Goal: Task Accomplishment & Management: Complete application form

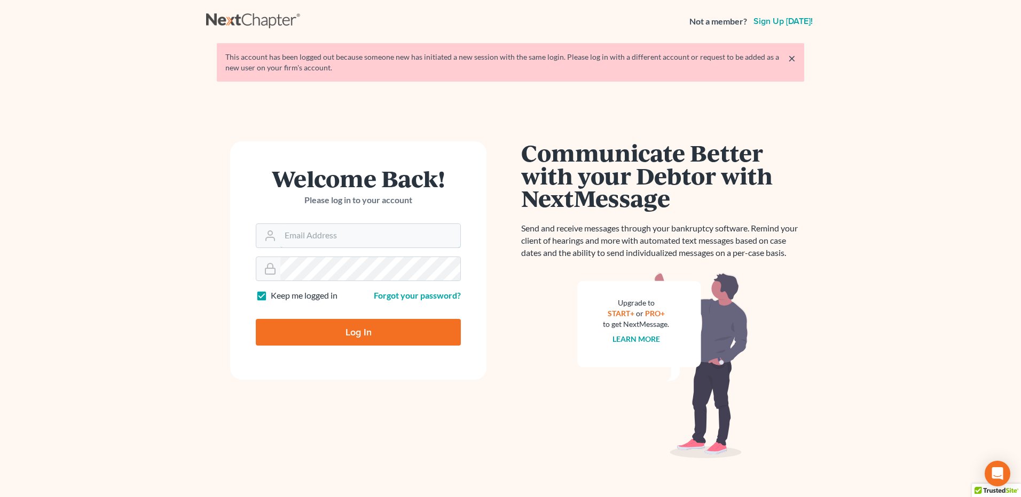
type input "[PERSON_NAME][EMAIL_ADDRESS][DOMAIN_NAME]"
click at [361, 329] on input "Log In" at bounding box center [358, 332] width 205 height 27
type input "Thinking..."
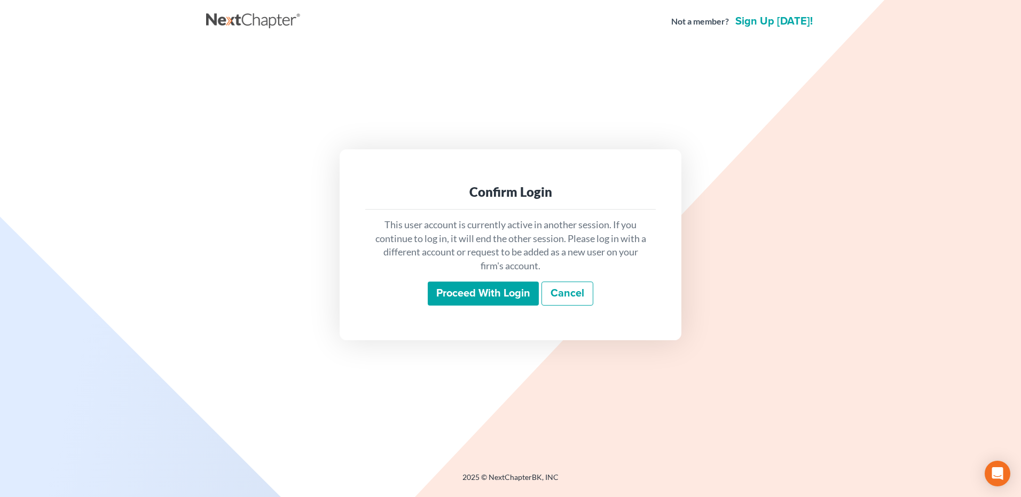
click at [477, 303] on input "Proceed with login" at bounding box center [483, 294] width 111 height 25
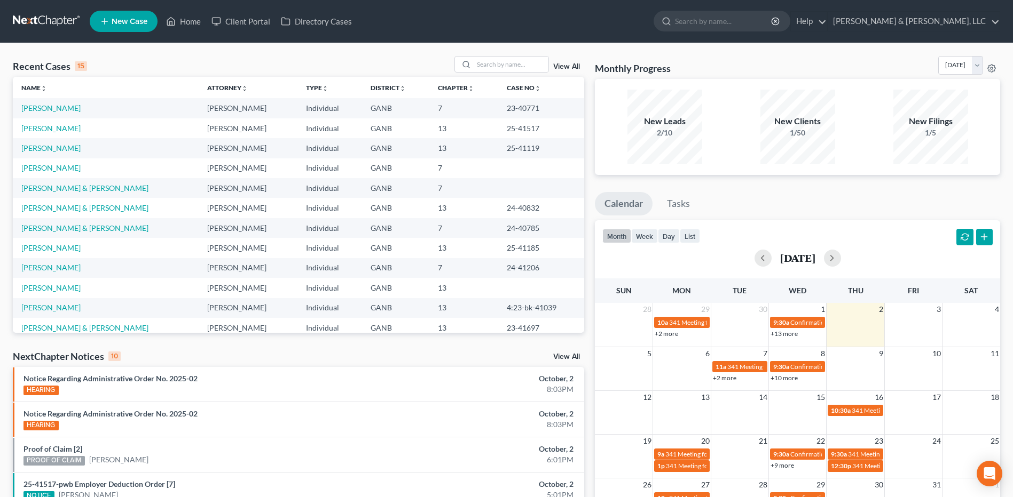
click at [529, 73] on div "Recent Cases 15 View All" at bounding box center [298, 66] width 571 height 21
click at [499, 68] on input "search" at bounding box center [510, 64] width 75 height 15
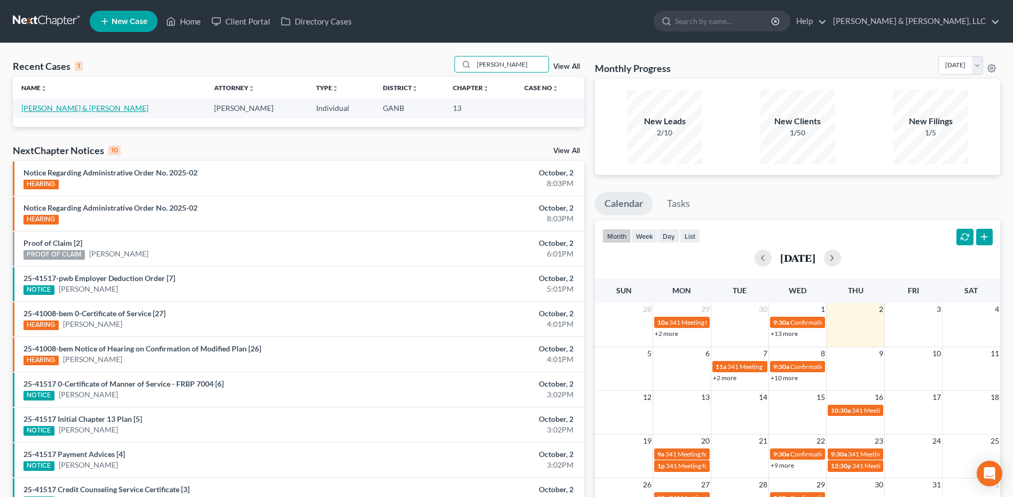
type input "odom"
click at [77, 106] on link "Odom, Scottie & Robin" at bounding box center [84, 108] width 127 height 9
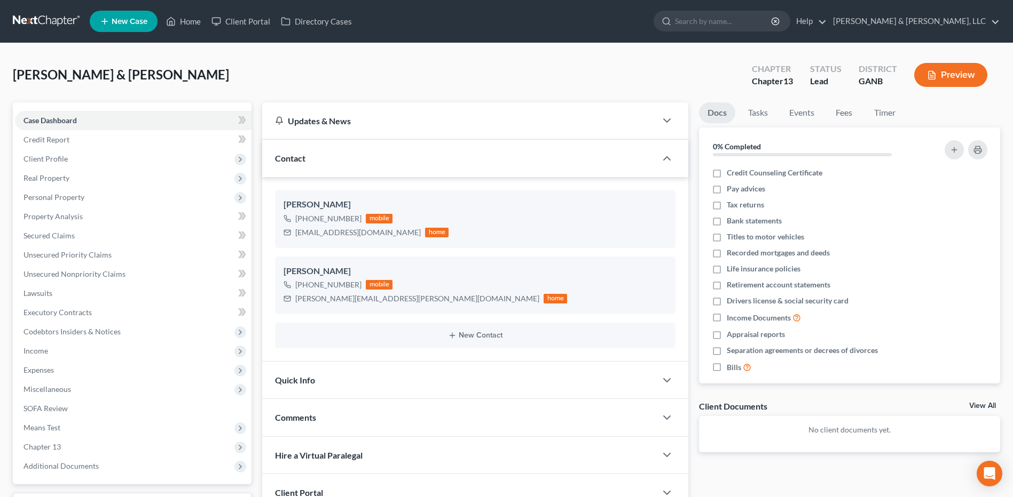
click at [508, 75] on div "Odom, Scottie & Robin Upgraded Chapter Chapter 13 Status Lead District GANB Pre…" at bounding box center [506, 79] width 987 height 46
click at [74, 346] on span "Income" at bounding box center [133, 351] width 236 height 19
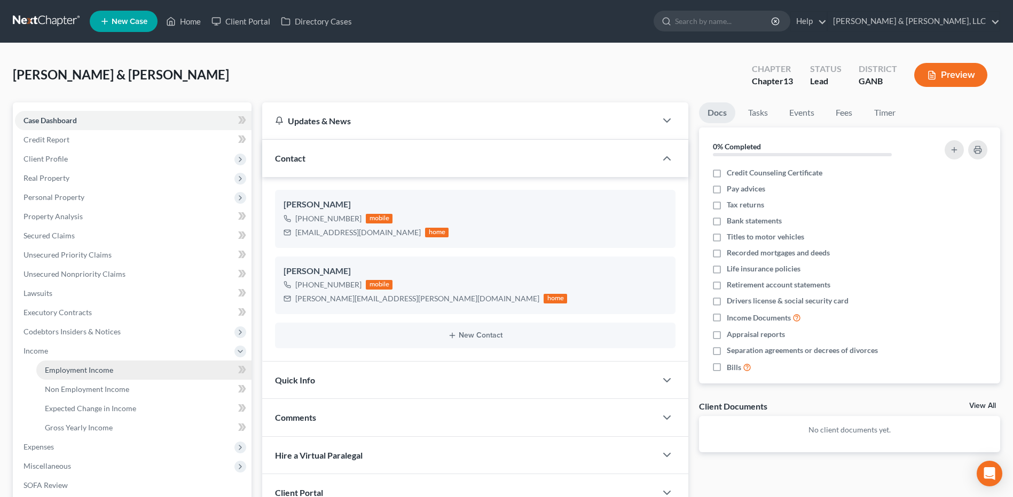
click at [85, 375] on link "Employment Income" at bounding box center [143, 370] width 215 height 19
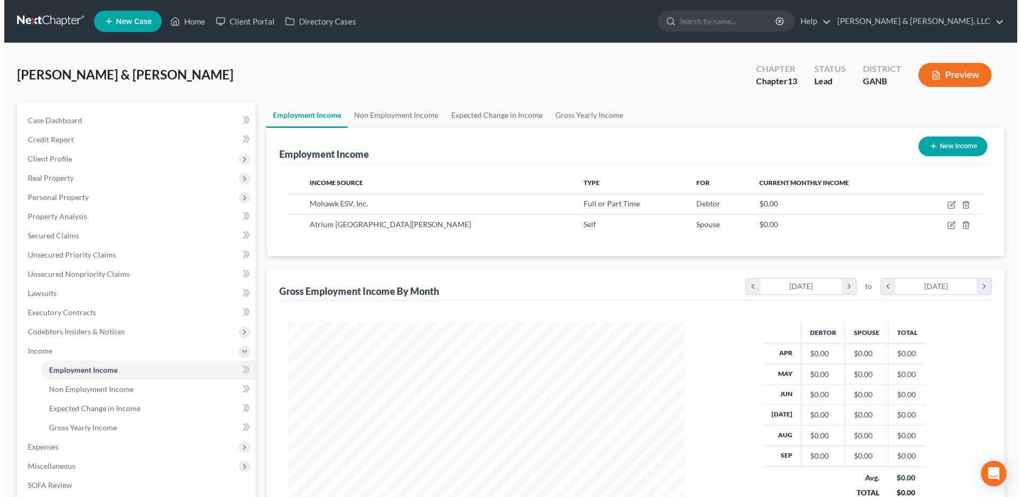
scroll to position [198, 417]
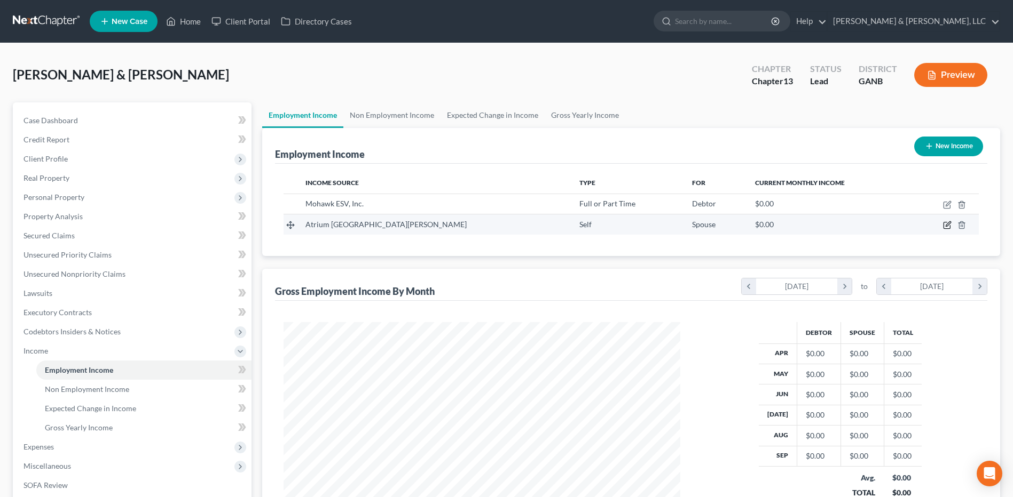
click at [946, 226] on icon "button" at bounding box center [947, 224] width 5 height 5
select select "1"
select select "10"
select select "2"
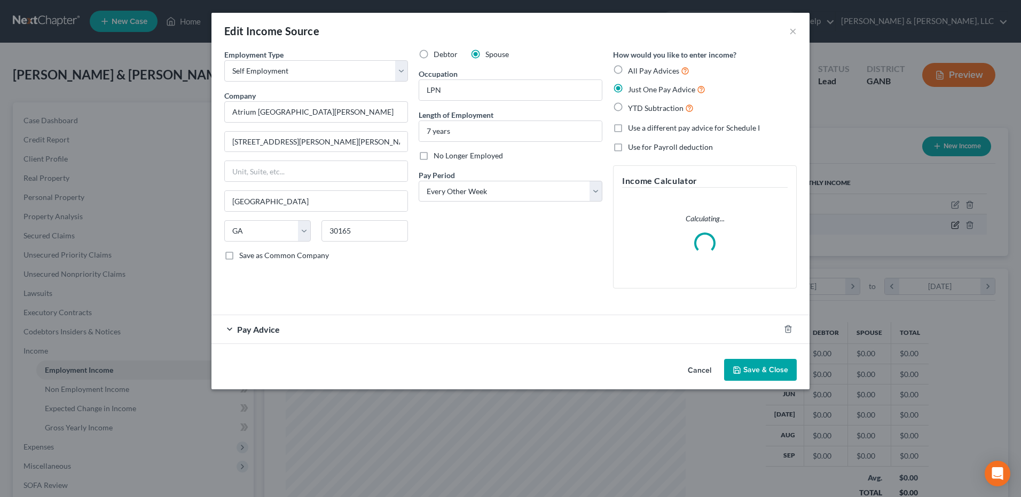
scroll to position [200, 422]
click at [369, 72] on select "Select Full or Part Time Employment Self Employment" at bounding box center [316, 70] width 184 height 21
select select "0"
click at [224, 60] on select "Select Full or Part Time Employment Self Employment" at bounding box center [316, 70] width 184 height 21
click at [379, 333] on div "Pay Advice" at bounding box center [495, 329] width 568 height 28
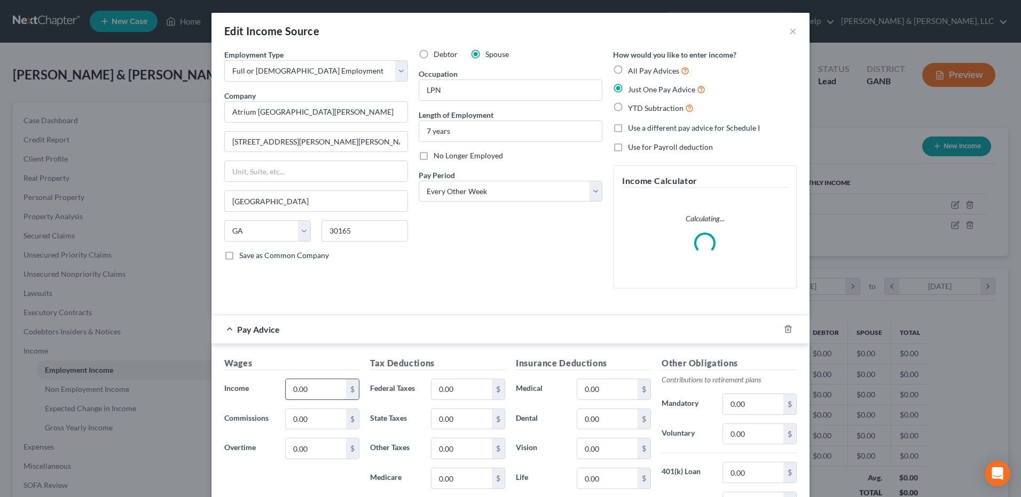
click at [306, 380] on input "0.00" at bounding box center [316, 390] width 60 height 20
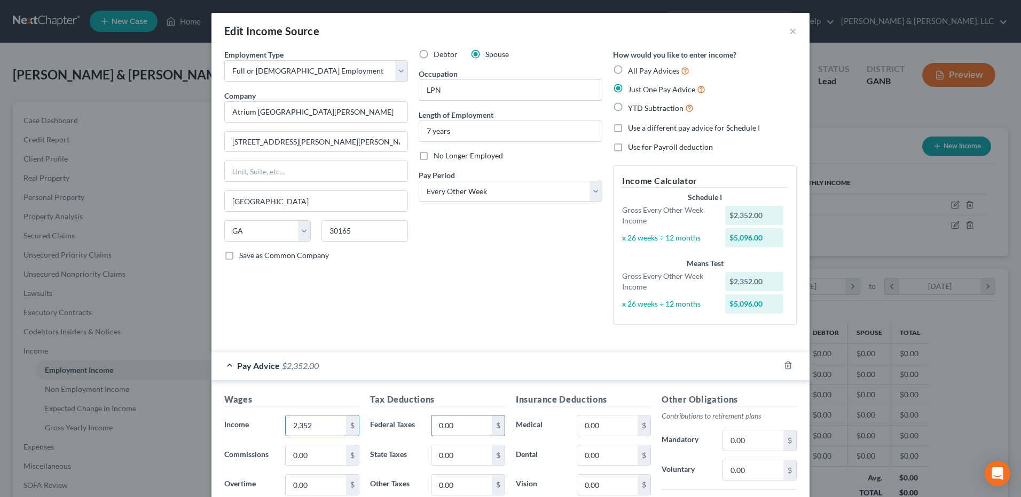
type input "2,352"
click at [454, 421] on input "0.00" at bounding box center [461, 426] width 60 height 20
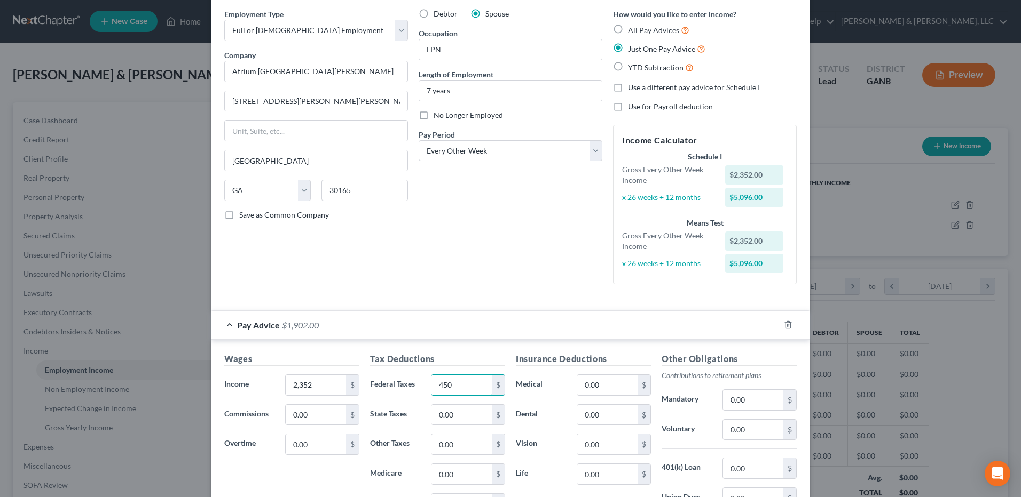
scroll to position [107, 0]
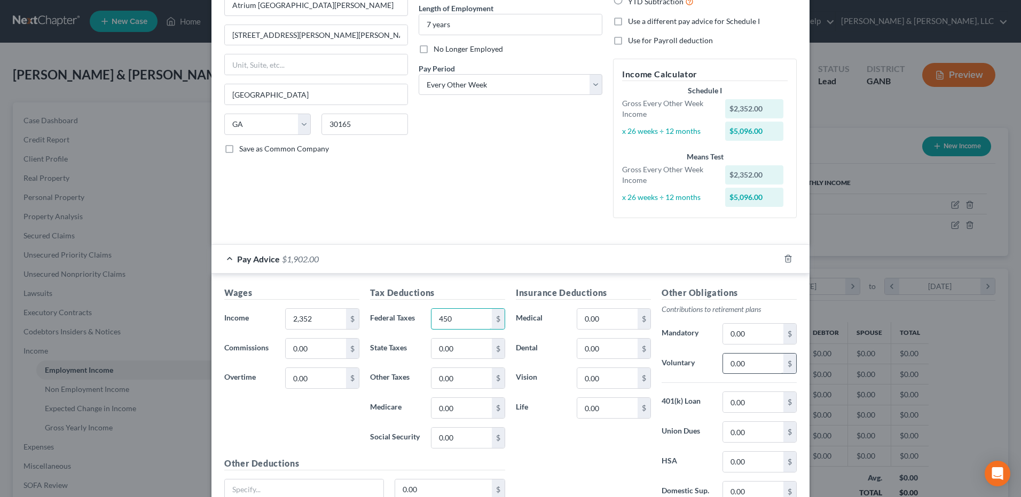
type input "450"
click at [749, 366] on input "0.00" at bounding box center [753, 364] width 60 height 20
type input "234"
click at [509, 231] on div "Employment Type * Select Full or Part Time Employment Self Employment Company *…" at bounding box center [510, 89] width 583 height 294
click at [603, 319] on input "0.00" at bounding box center [607, 319] width 60 height 20
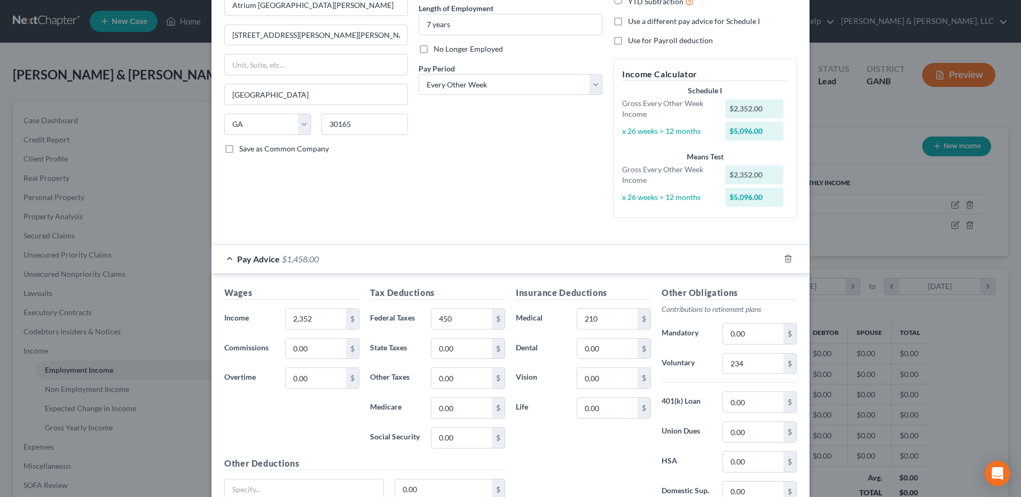
click at [513, 201] on div "Debtor Spouse Occupation LPN Length of Employment 7 years No Longer Employed Pa…" at bounding box center [510, 84] width 194 height 284
click at [615, 328] on input "210" at bounding box center [607, 319] width 60 height 20
type input "312"
click at [468, 172] on div "Debtor Spouse Occupation LPN Length of Employment 7 years No Longer Employed Pa…" at bounding box center [510, 84] width 194 height 284
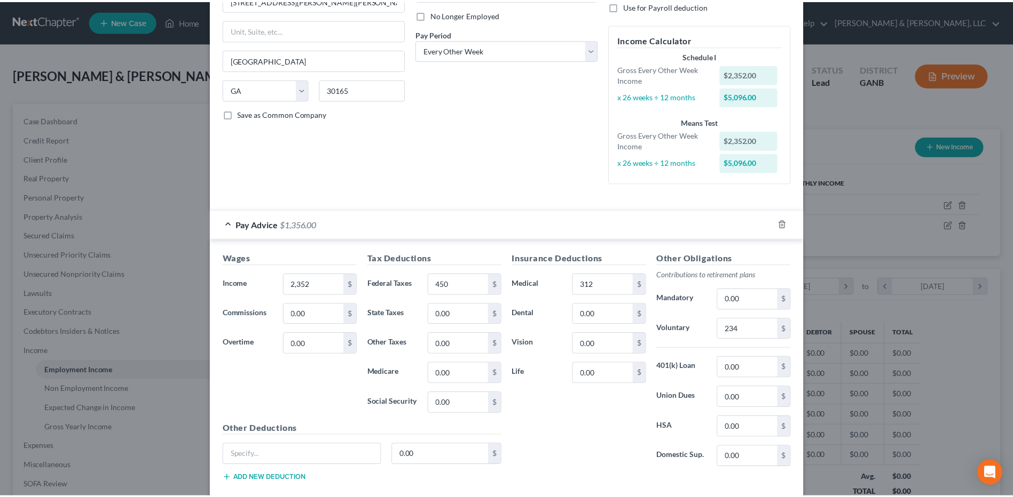
scroll to position [202, 0]
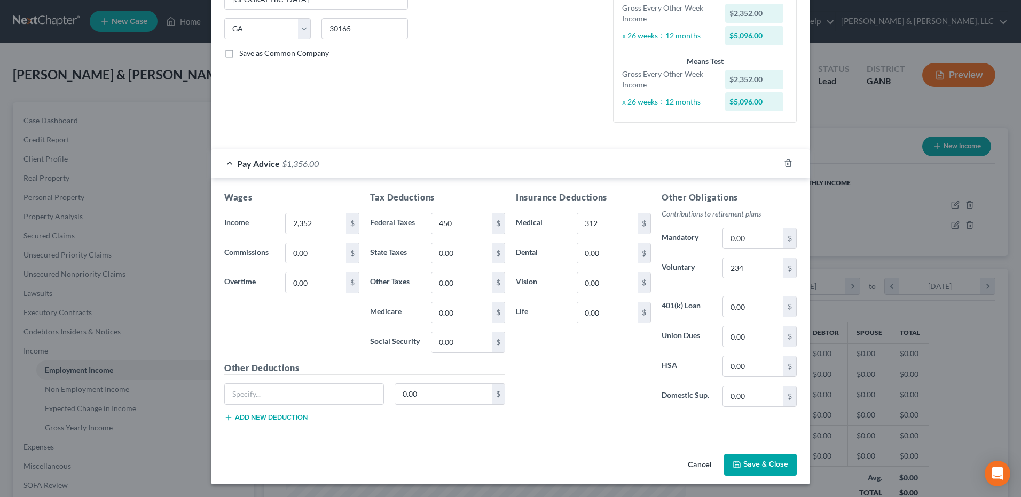
click at [760, 470] on button "Save & Close" at bounding box center [760, 465] width 73 height 22
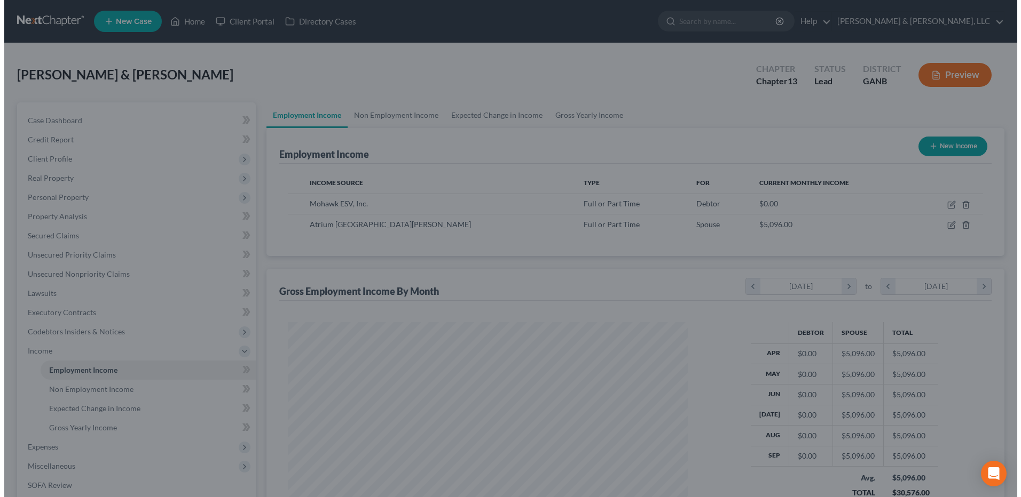
scroll to position [533563, 533343]
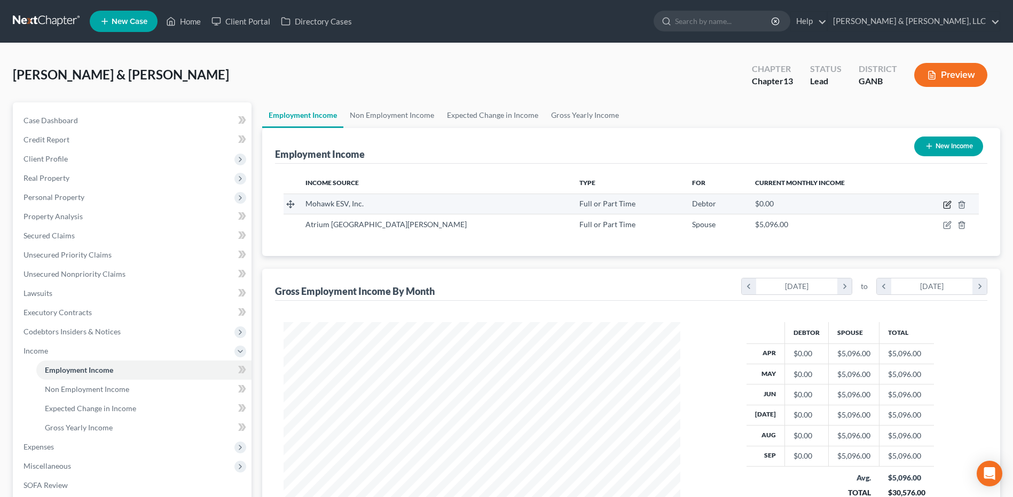
click at [948, 207] on icon "button" at bounding box center [947, 205] width 9 height 9
select select "0"
select select "10"
select select "1"
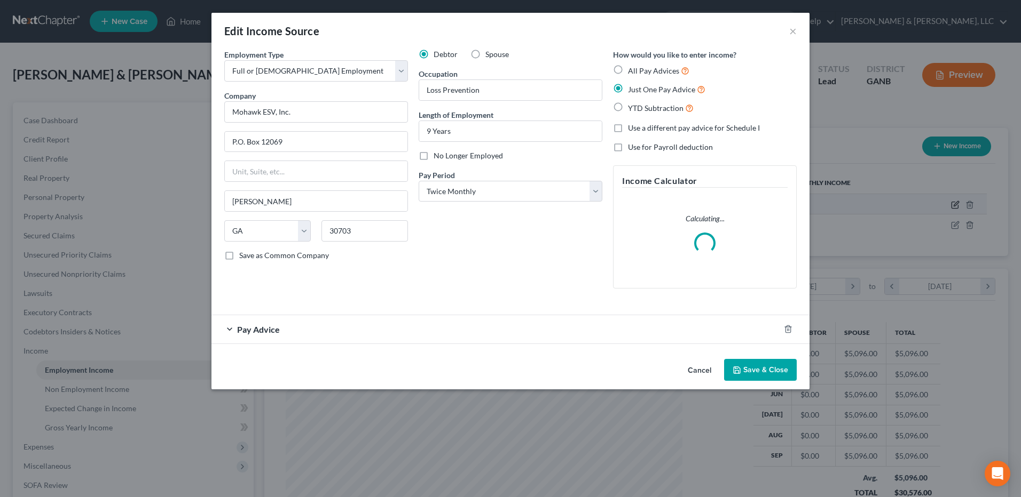
scroll to position [200, 422]
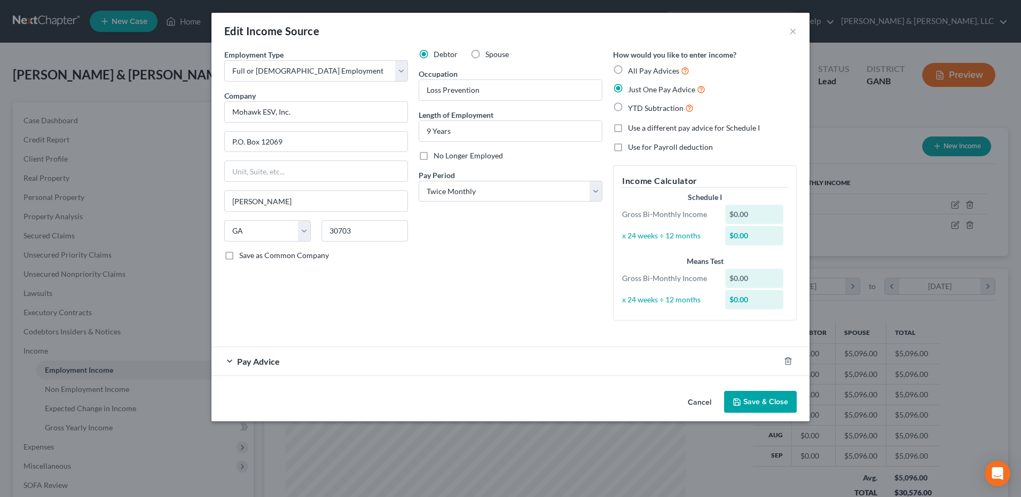
click at [308, 355] on div "Pay Advice" at bounding box center [495, 361] width 568 height 28
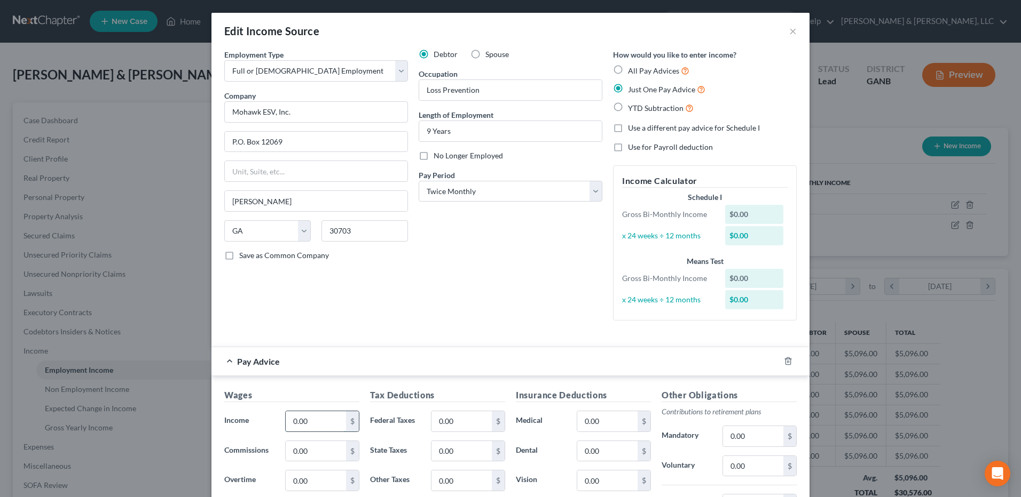
click at [314, 420] on input "0.00" at bounding box center [316, 422] width 60 height 20
type input "2,416"
click at [472, 428] on input "0.00" at bounding box center [461, 422] width 60 height 20
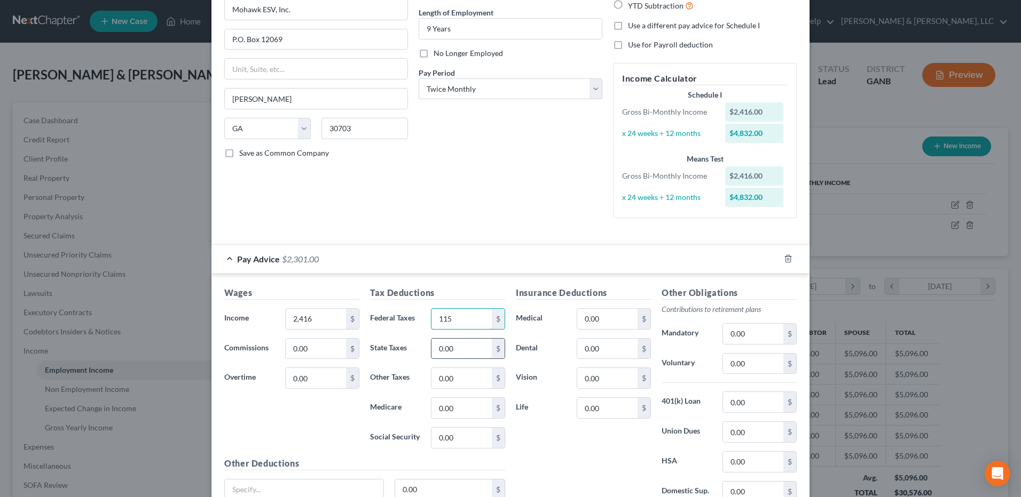
scroll to position [107, 0]
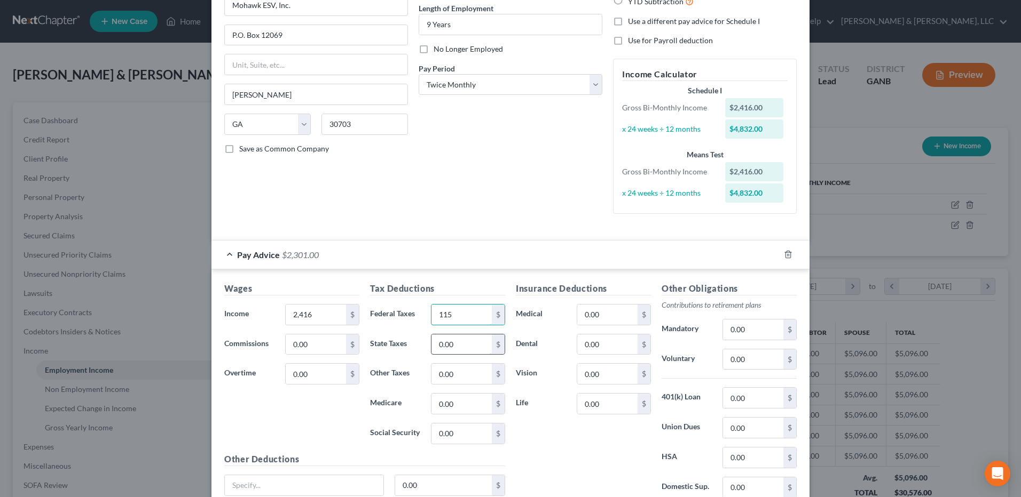
type input "115"
click at [467, 341] on input "0.00" at bounding box center [461, 345] width 60 height 20
type input "45"
click at [461, 394] on input "0.00" at bounding box center [461, 404] width 60 height 20
type input "31"
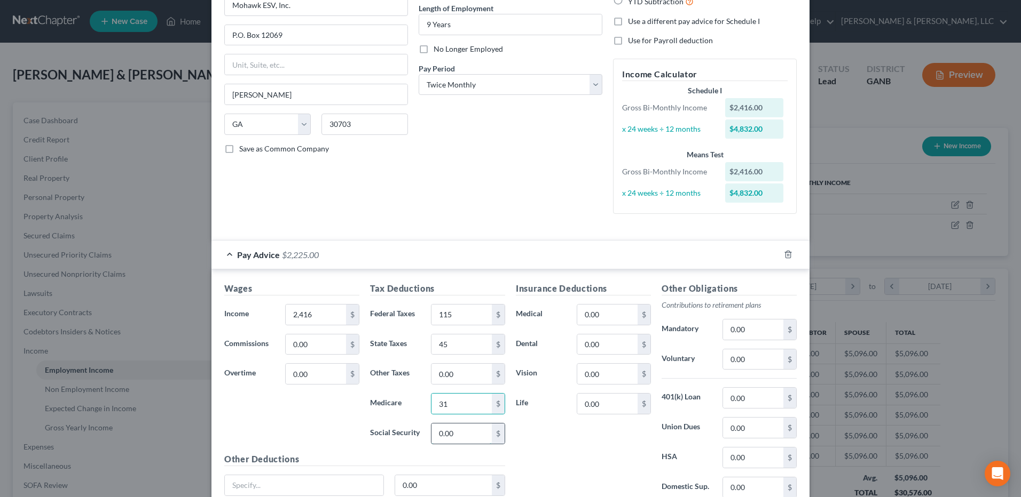
click at [459, 434] on input "0.00" at bounding box center [461, 434] width 60 height 20
type input "132"
click at [744, 402] on input "0.00" at bounding box center [753, 398] width 60 height 20
type input "185"
click at [754, 360] on input "0.00" at bounding box center [753, 360] width 60 height 20
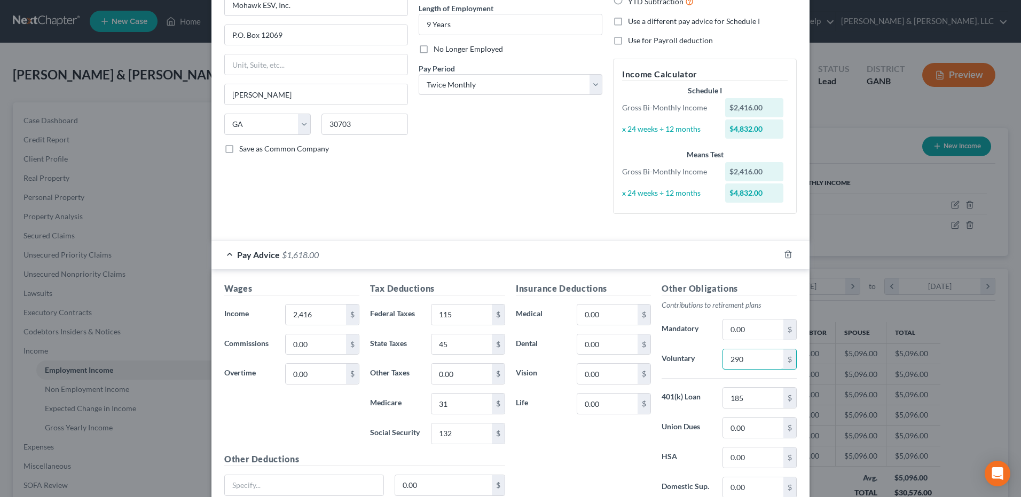
type input "290"
click at [591, 320] on input "0.00" at bounding box center [607, 315] width 60 height 20
type input "424"
click at [550, 211] on div "Debtor Spouse Occupation Loss Prevention Length of Employment 9 Years No Longer…" at bounding box center [510, 82] width 194 height 280
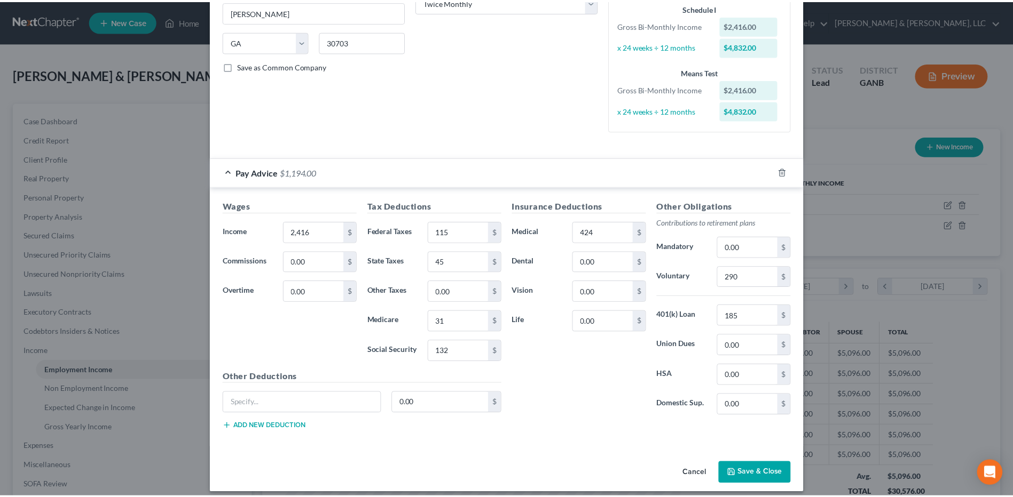
scroll to position [198, 0]
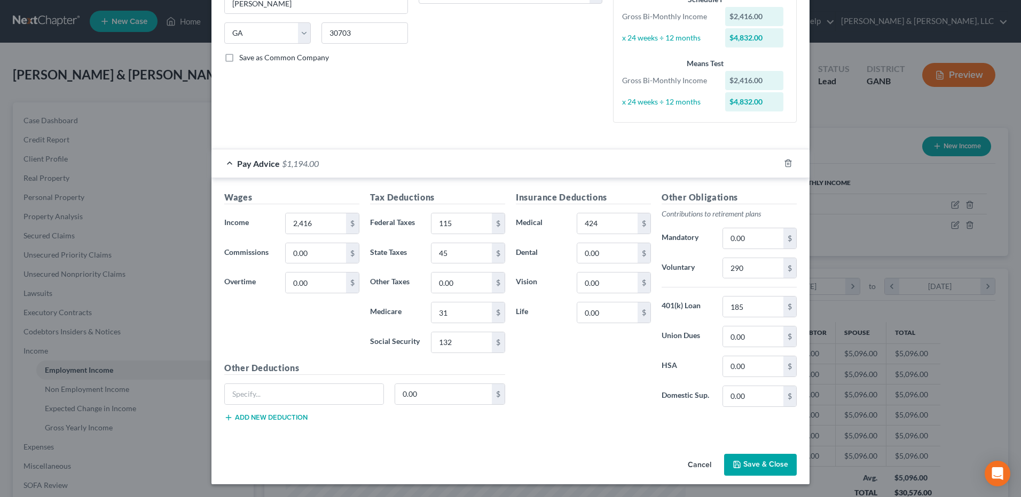
click at [772, 463] on button "Save & Close" at bounding box center [760, 465] width 73 height 22
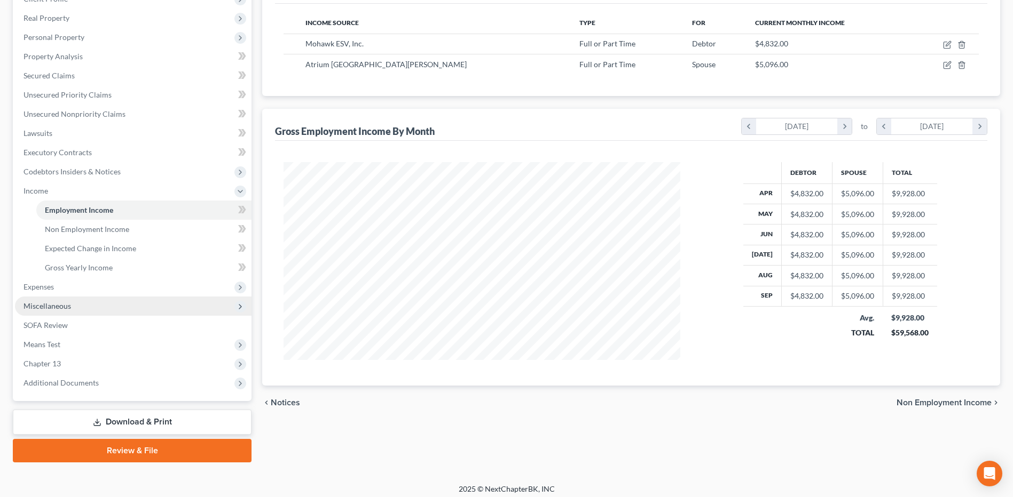
scroll to position [166, 0]
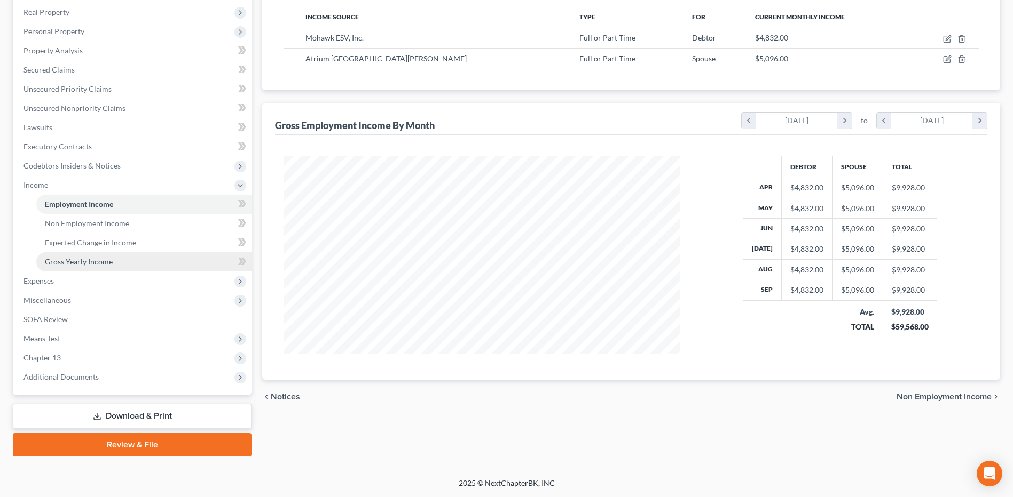
click at [104, 271] on link "Gross Yearly Income" at bounding box center [143, 261] width 215 height 19
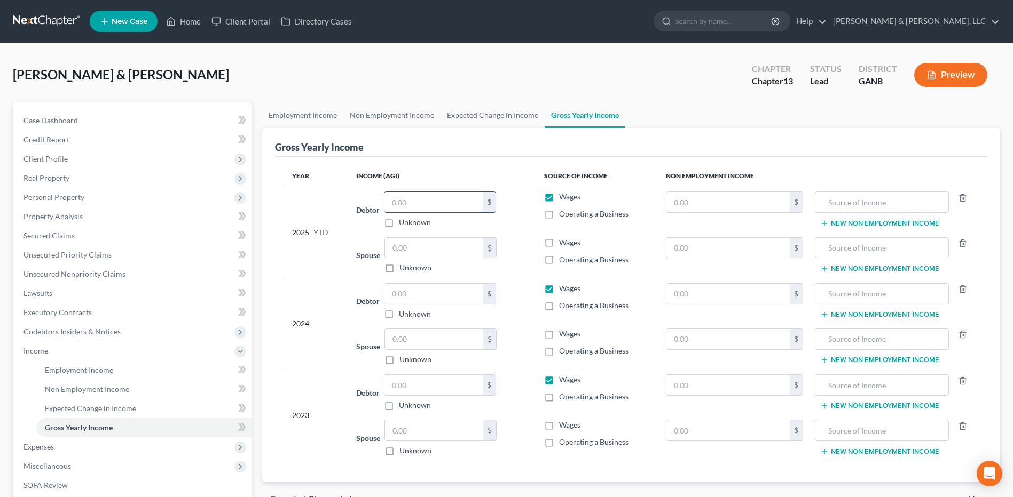
click at [419, 208] on input "text" at bounding box center [433, 202] width 98 height 20
click at [427, 243] on input "text" at bounding box center [434, 248] width 98 height 20
type input "47,588"
click at [559, 246] on label "Wages" at bounding box center [569, 243] width 21 height 11
click at [563, 244] on input "Wages" at bounding box center [566, 241] width 7 height 7
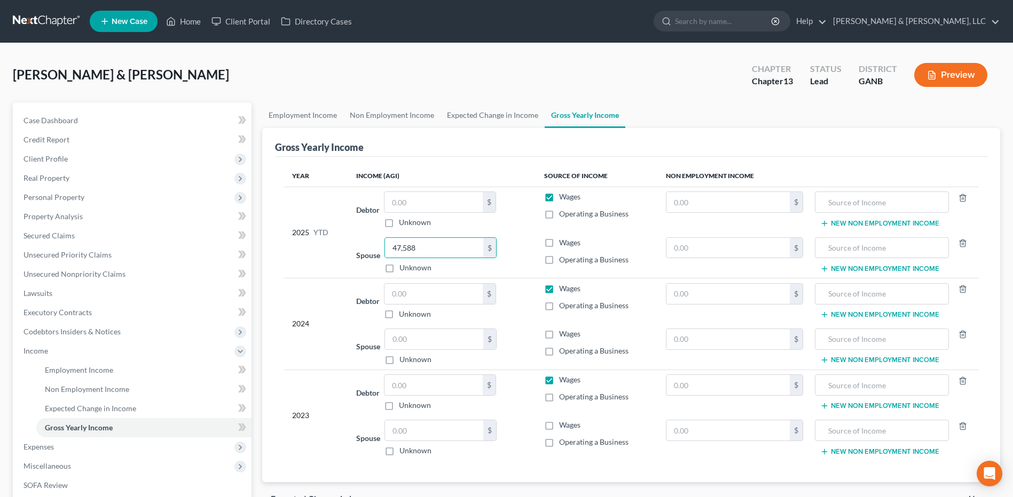
checkbox input "true"
click at [559, 339] on label "Wages" at bounding box center [569, 334] width 21 height 11
click at [563, 336] on input "Wages" at bounding box center [566, 332] width 7 height 7
checkbox input "true"
click at [559, 425] on label "Wages" at bounding box center [569, 425] width 21 height 11
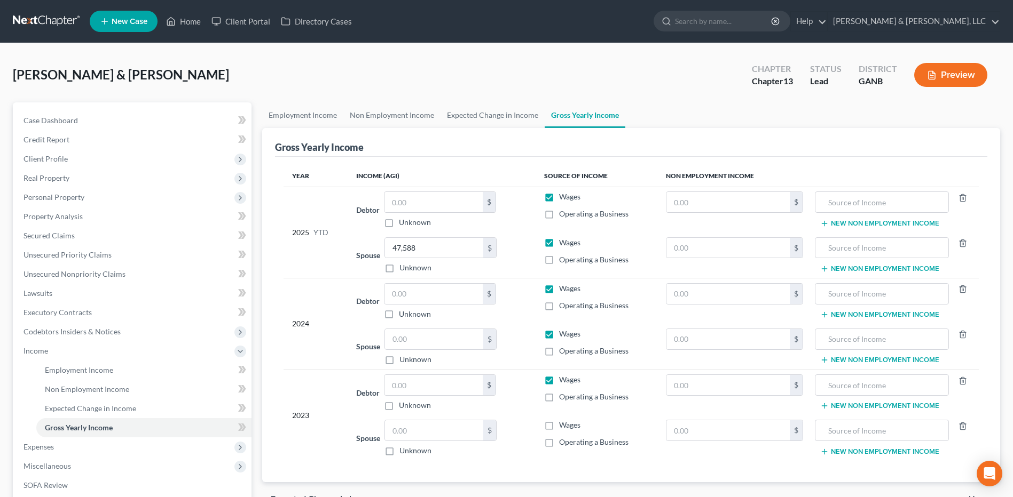
click at [563, 425] on input "Wages" at bounding box center [566, 423] width 7 height 7
checkbox input "true"
click at [402, 207] on input "text" at bounding box center [433, 202] width 98 height 20
type input "38,241"
click at [447, 300] on input "text" at bounding box center [433, 294] width 98 height 20
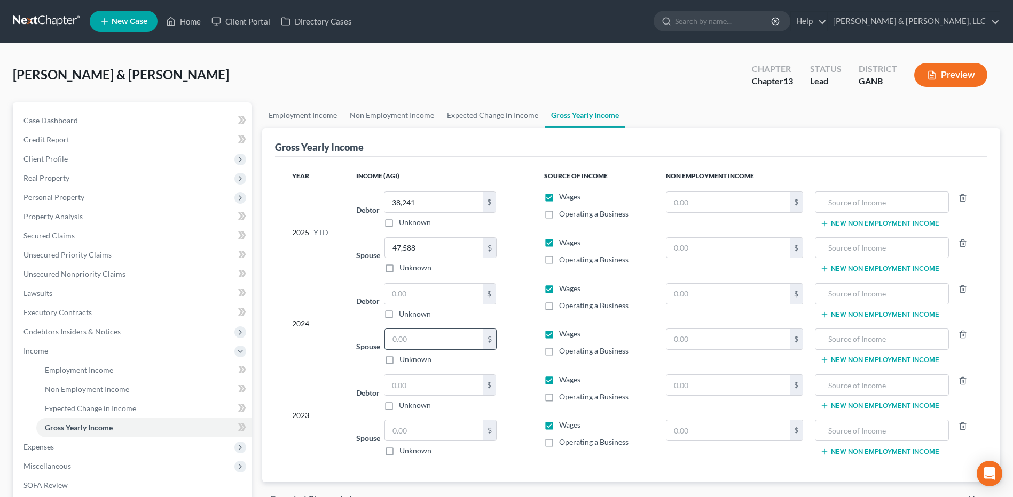
click at [440, 337] on input "text" at bounding box center [434, 339] width 98 height 20
type input "48,000"
click at [445, 294] on input "text" at bounding box center [433, 294] width 98 height 20
click at [444, 291] on input "50,000" at bounding box center [433, 294] width 98 height 20
type input "58,000"
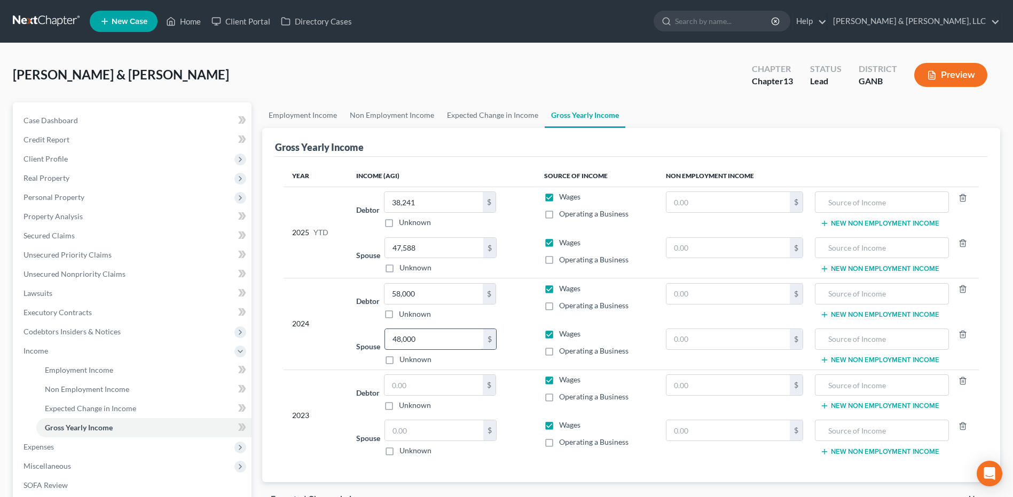
click at [448, 339] on input "48,000" at bounding box center [434, 339] width 98 height 20
type input "5"
type input "40,000"
click at [442, 380] on input "text" at bounding box center [433, 385] width 98 height 20
type input "58,000"
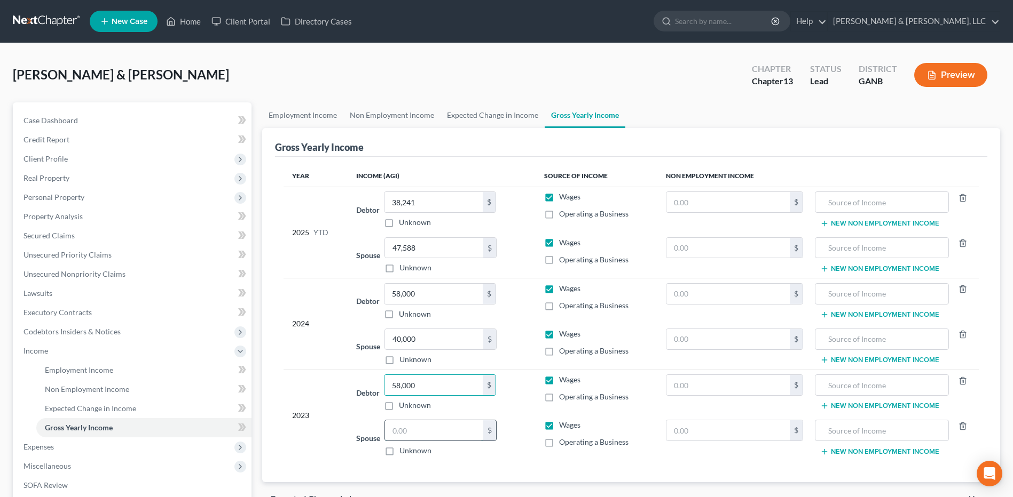
click at [433, 429] on input "text" at bounding box center [434, 431] width 98 height 20
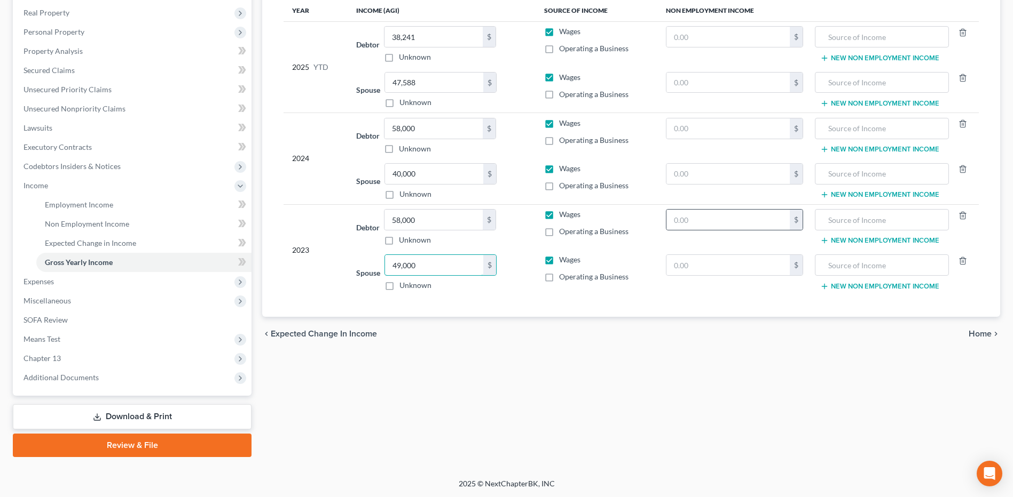
scroll to position [166, 0]
type input "49,000"
click at [989, 334] on span "Home" at bounding box center [979, 333] width 23 height 9
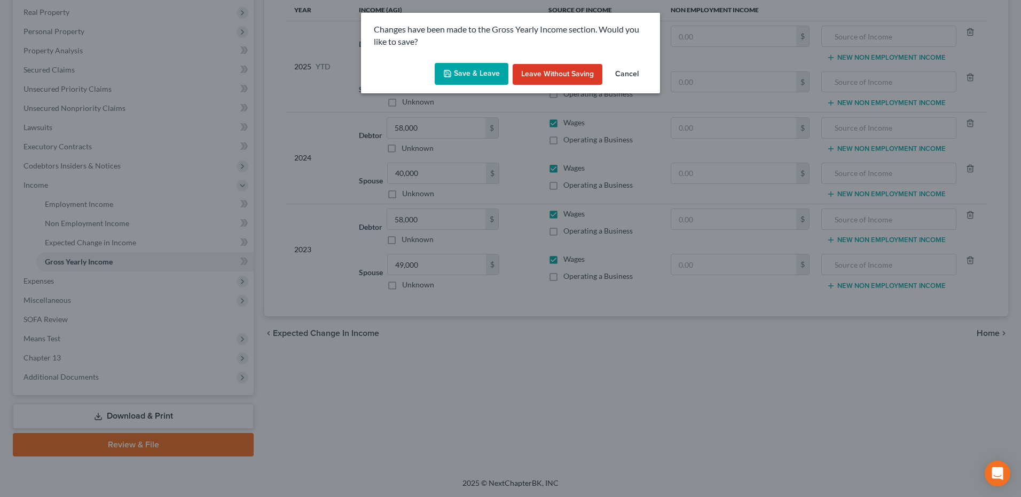
click at [460, 75] on button "Save & Leave" at bounding box center [471, 74] width 74 height 22
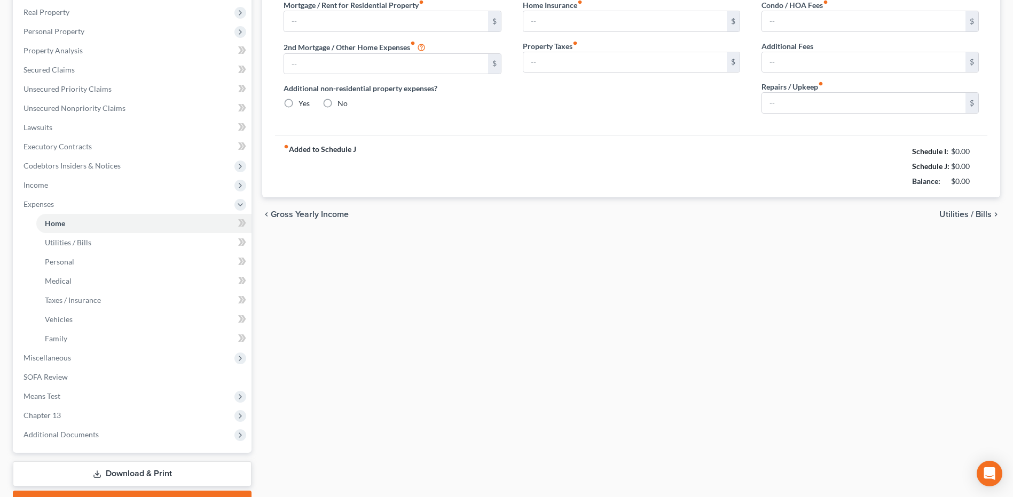
type input "0.00"
radio input "true"
type input "0.00"
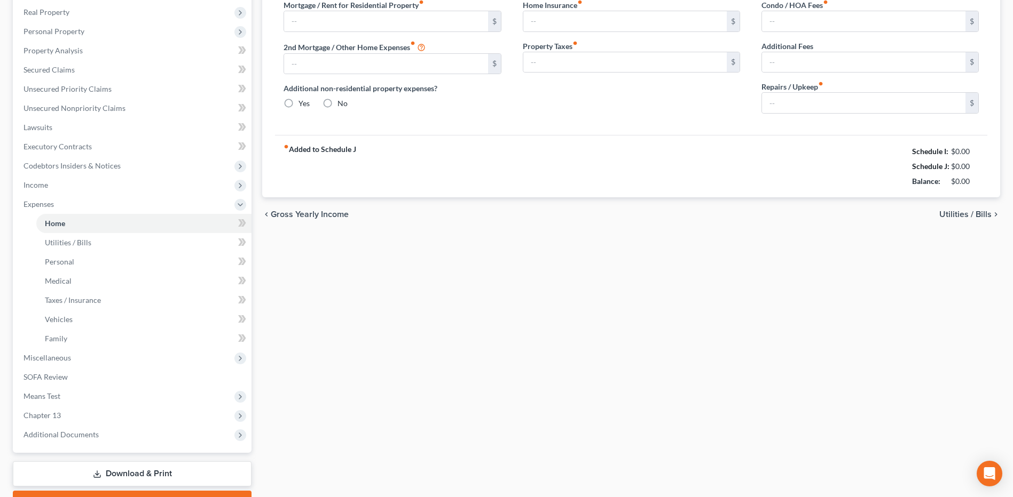
type input "0.00"
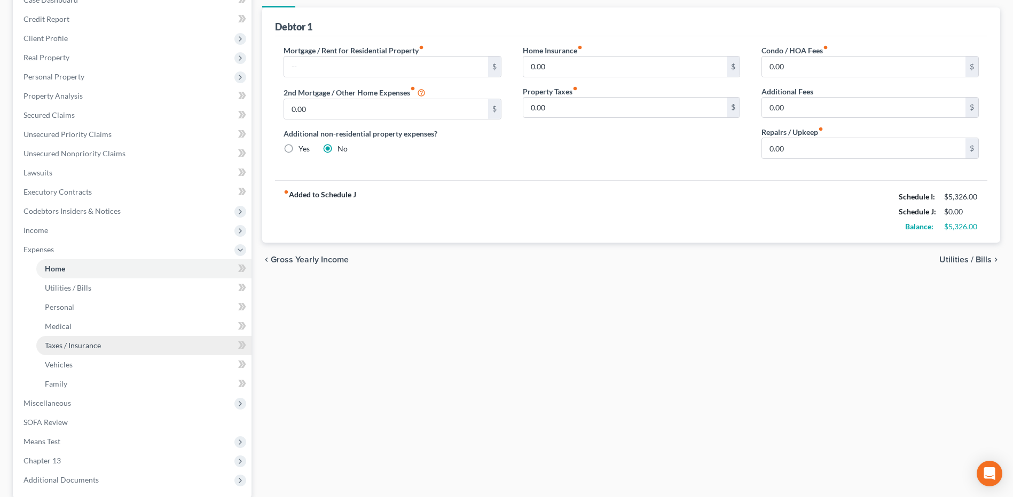
scroll to position [224, 0]
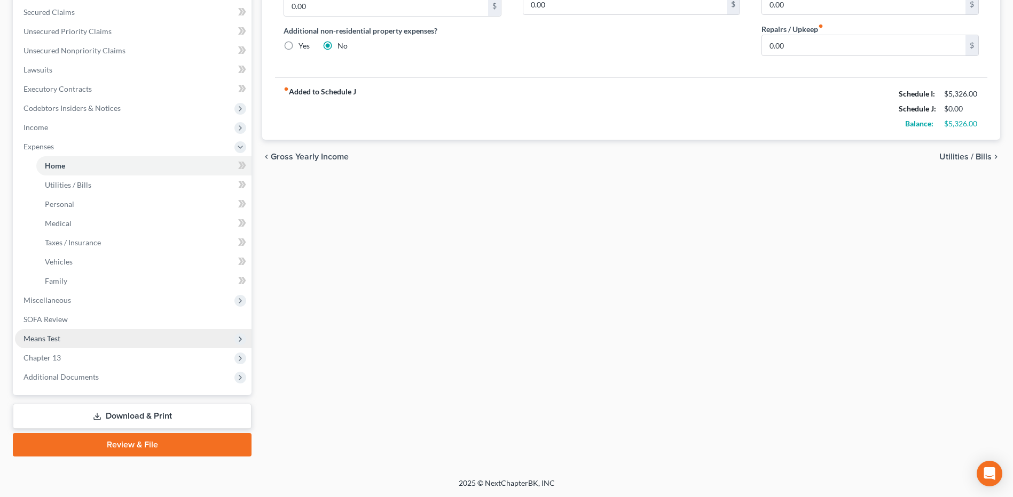
click at [74, 331] on span "Means Test" at bounding box center [133, 338] width 236 height 19
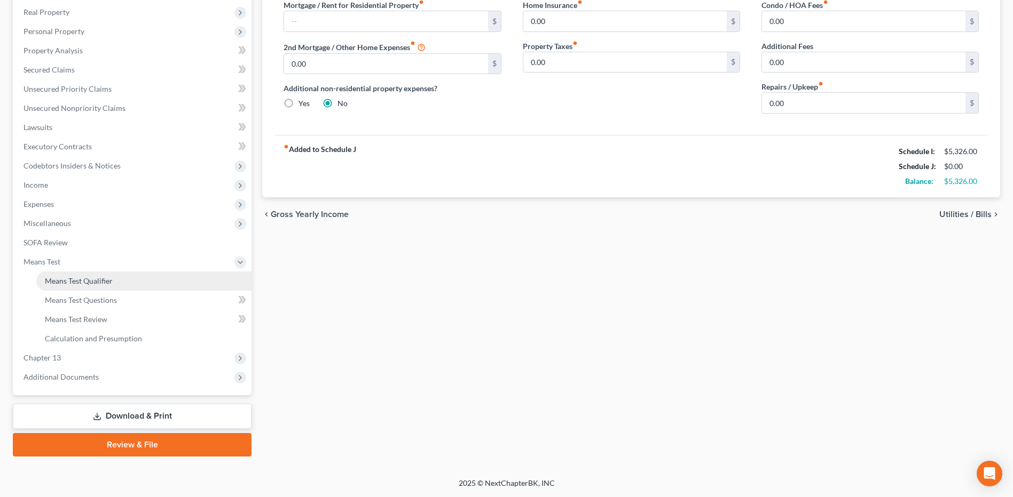
click at [108, 282] on span "Means Test Qualifier" at bounding box center [79, 280] width 68 height 9
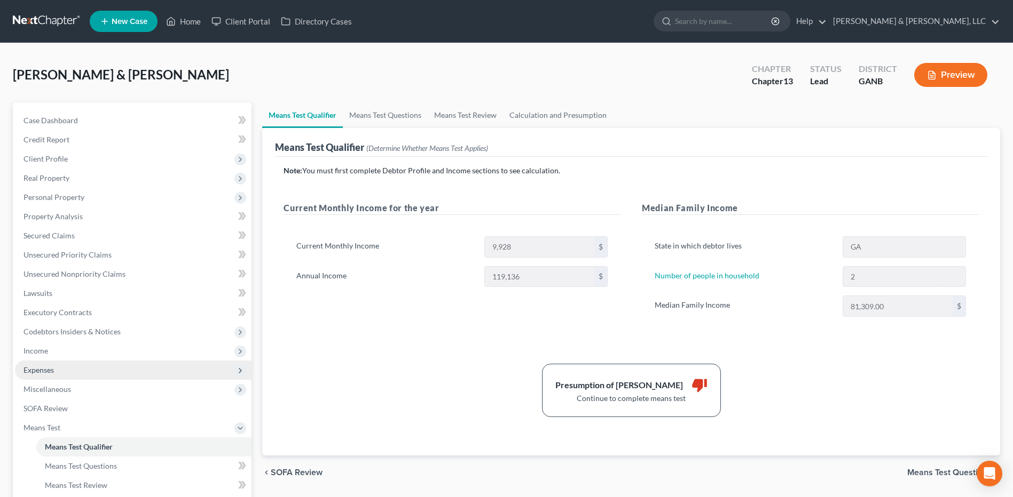
click at [62, 366] on span "Expenses" at bounding box center [133, 370] width 236 height 19
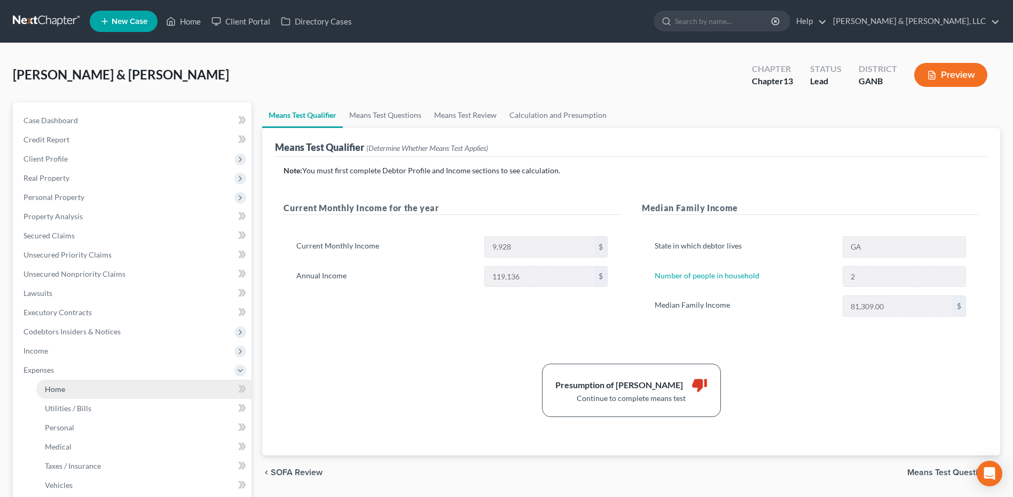
click at [63, 382] on link "Home" at bounding box center [143, 389] width 215 height 19
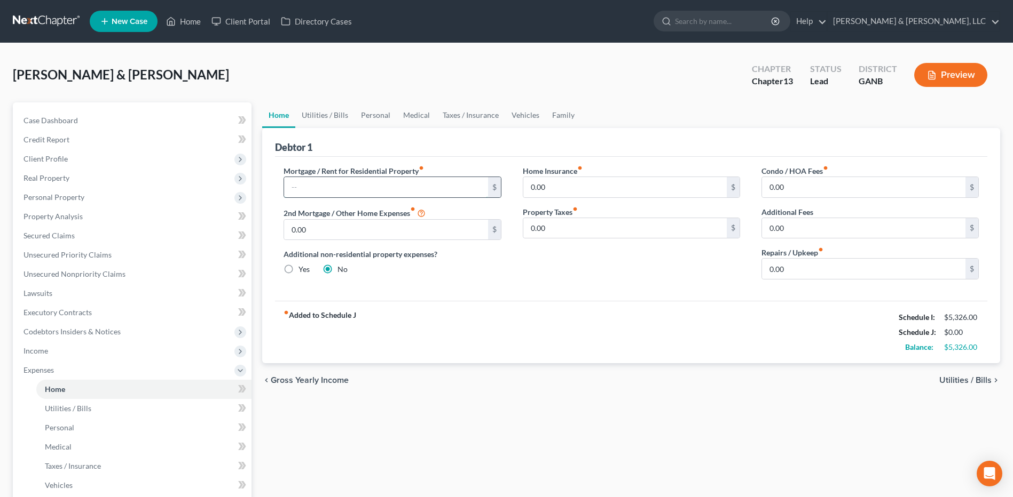
click at [367, 195] on input "text" at bounding box center [385, 187] width 203 height 20
type input "900"
click at [680, 429] on div "Home Utilities / Bills Personal Medical Taxes / Insurance Vehicles Family Debto…" at bounding box center [631, 391] width 748 height 578
click at [561, 119] on link "Family" at bounding box center [563, 115] width 35 height 26
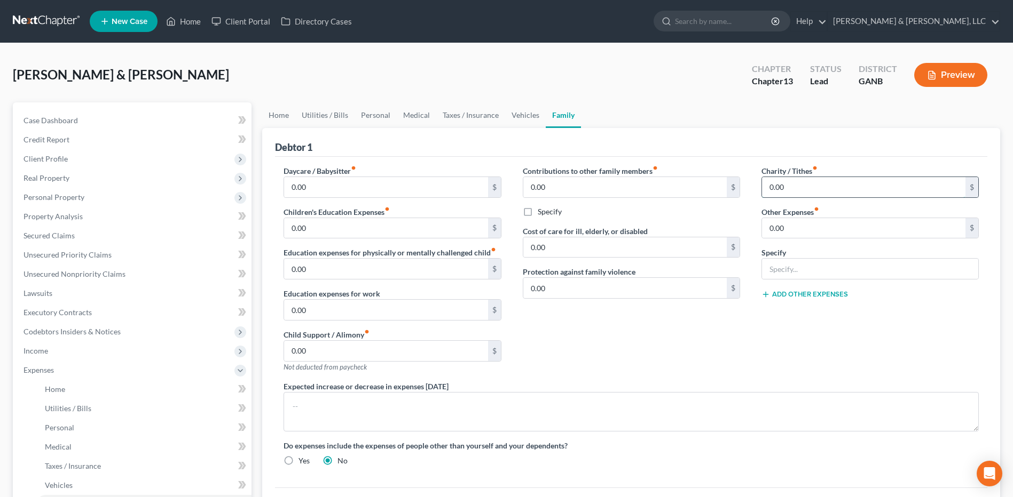
click at [802, 180] on input "0.00" at bounding box center [863, 187] width 203 height 20
click at [661, 358] on div "Contributions to other family members fiber_manual_record 0.00 $ Specify Cost o…" at bounding box center [631, 273] width 239 height 216
click at [91, 230] on link "Secured Claims" at bounding box center [133, 235] width 236 height 19
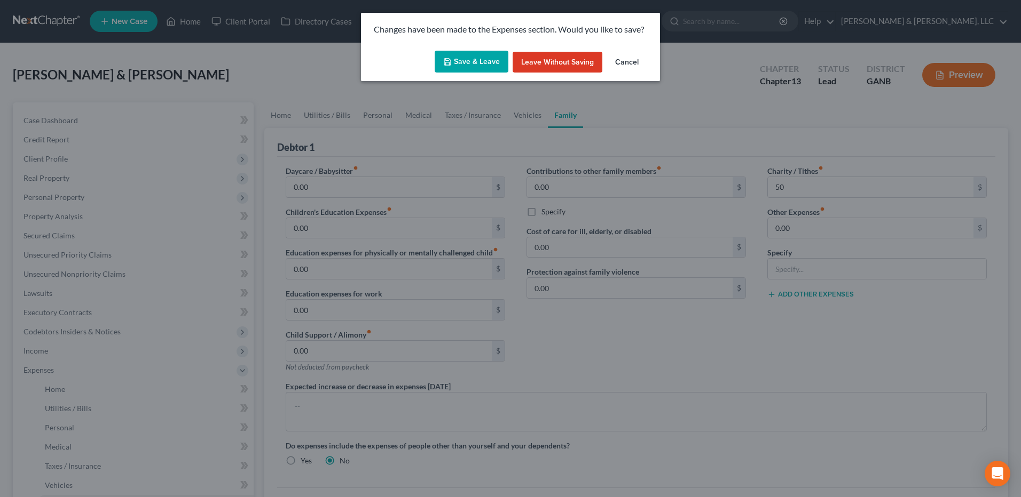
click at [457, 68] on button "Save & Leave" at bounding box center [471, 62] width 74 height 22
type input "50.00"
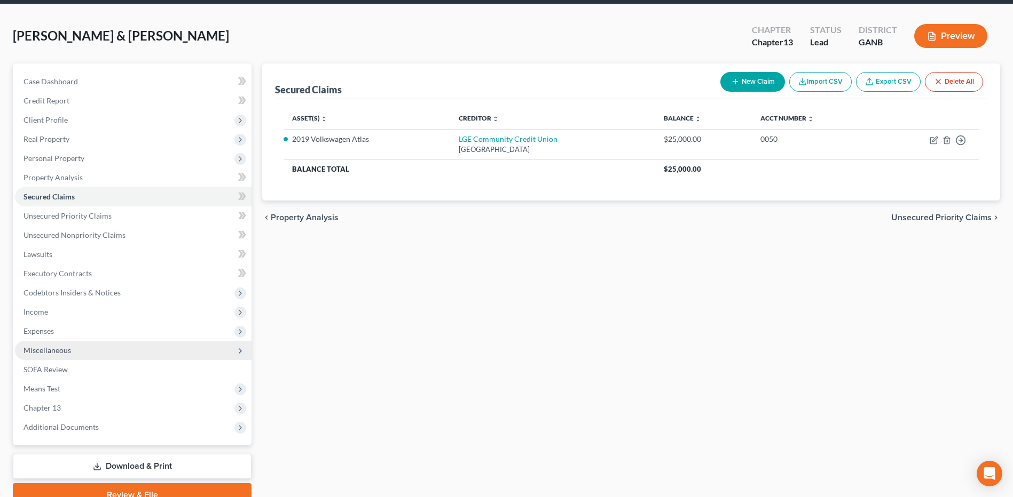
scroll to position [89, 0]
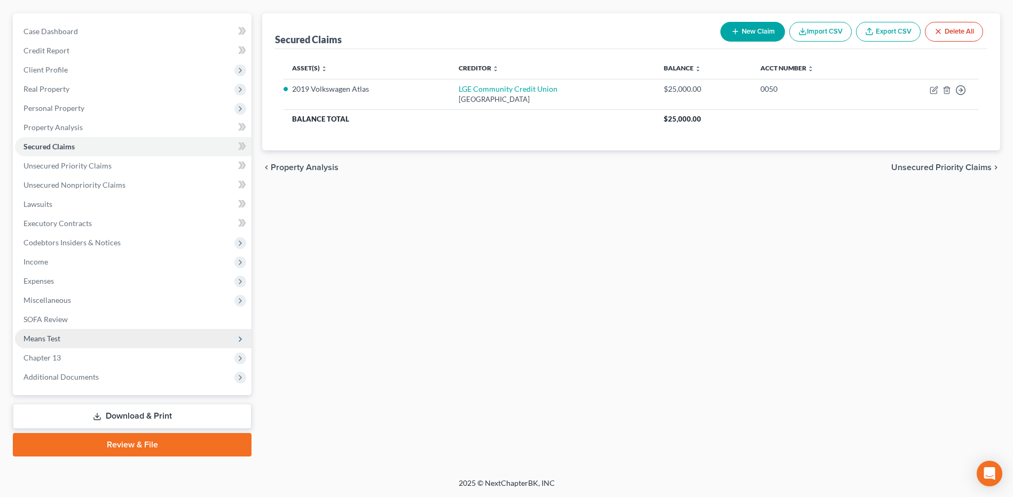
click at [88, 347] on span "Means Test" at bounding box center [133, 338] width 236 height 19
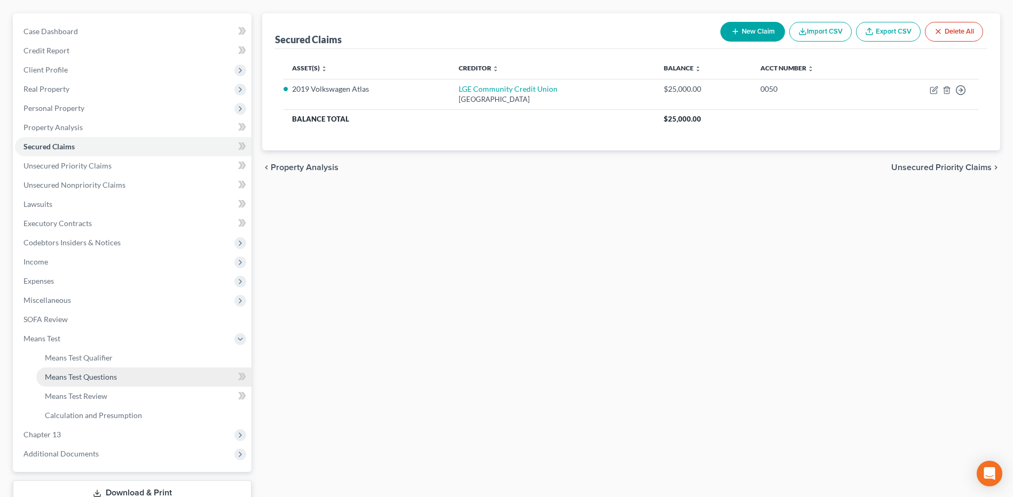
click at [85, 377] on span "Means Test Questions" at bounding box center [81, 377] width 72 height 9
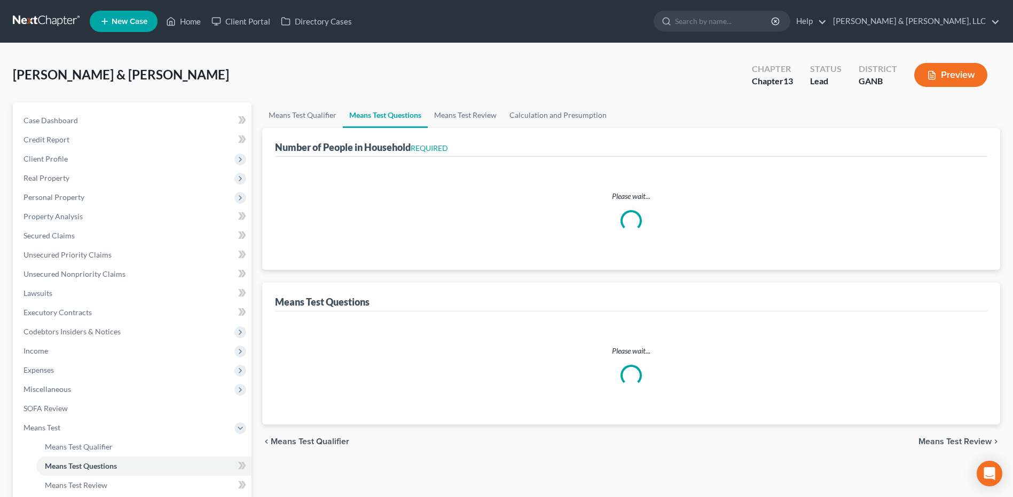
select select "1"
select select "60"
select select "3"
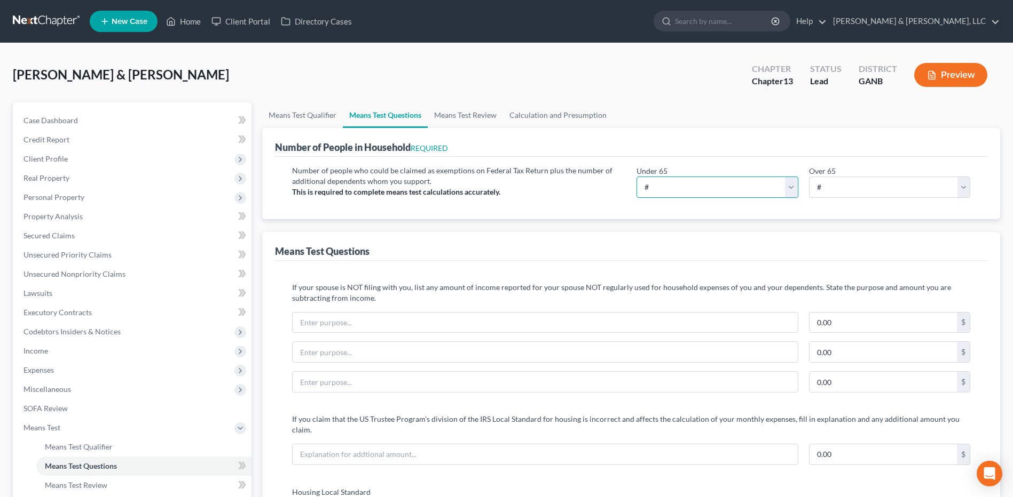
click at [713, 193] on select "# 0 1 2 3 4 5 6 7 8 9 10" at bounding box center [716, 187] width 161 height 21
select select "2"
click at [636, 177] on select "# 0 1 2 3 4 5 6 7 8 9 10" at bounding box center [716, 187] width 161 height 21
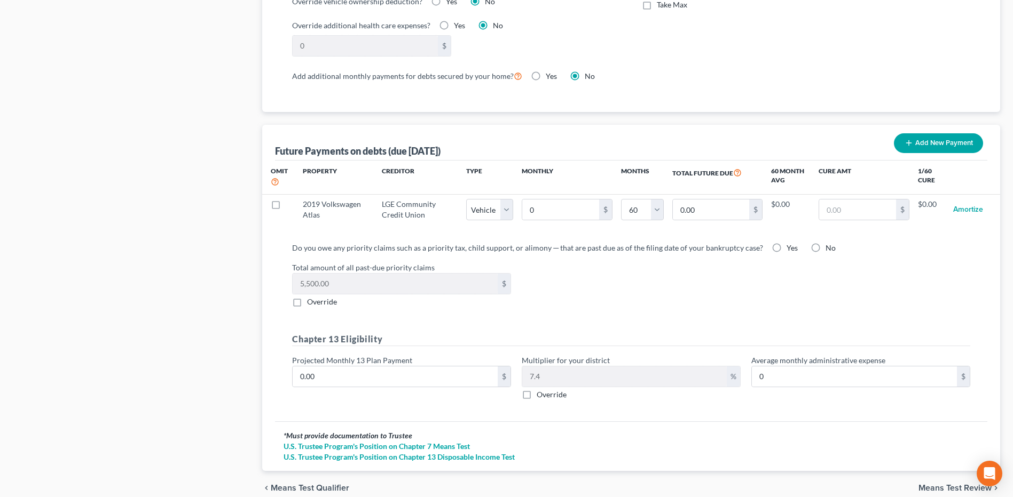
scroll to position [961, 0]
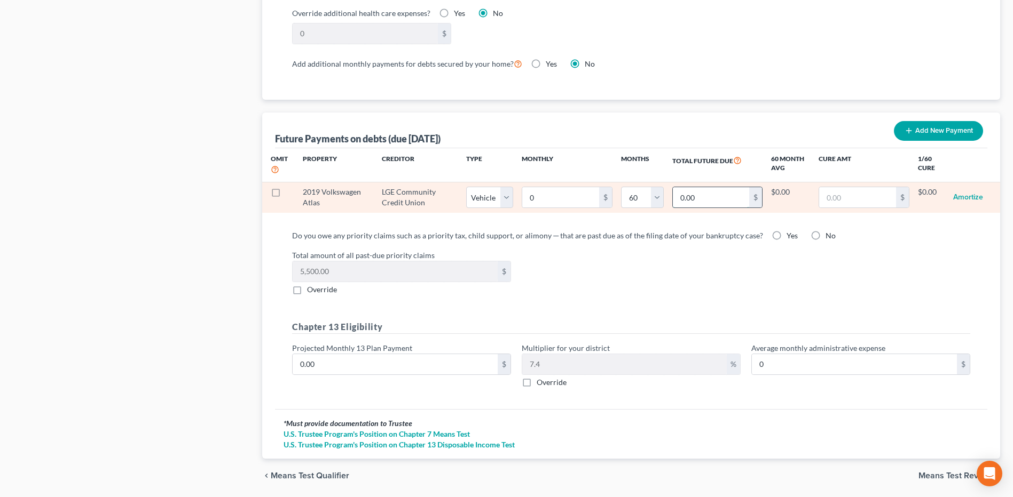
click at [708, 187] on input "0.00" at bounding box center [711, 197] width 77 height 20
type input "25,000"
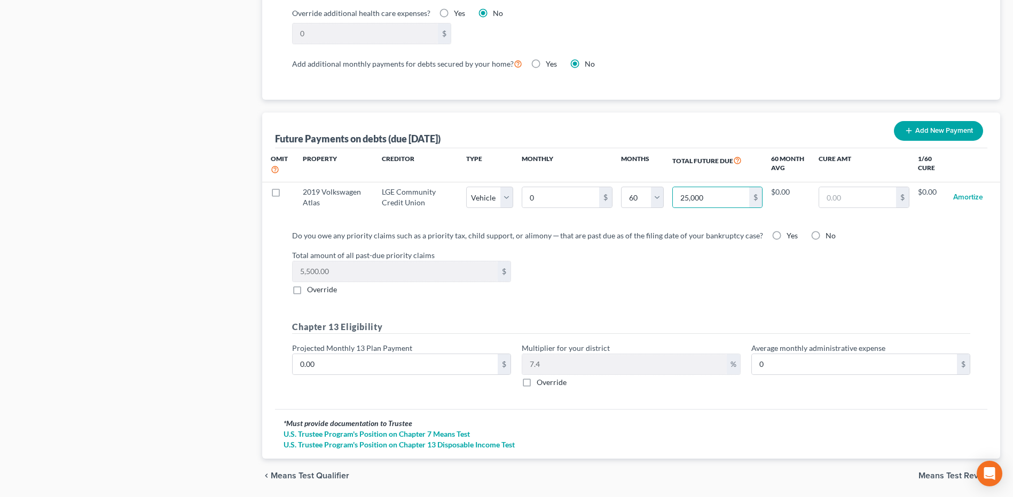
select select "1"
select select "60"
select select "1"
select select "60"
select select "1"
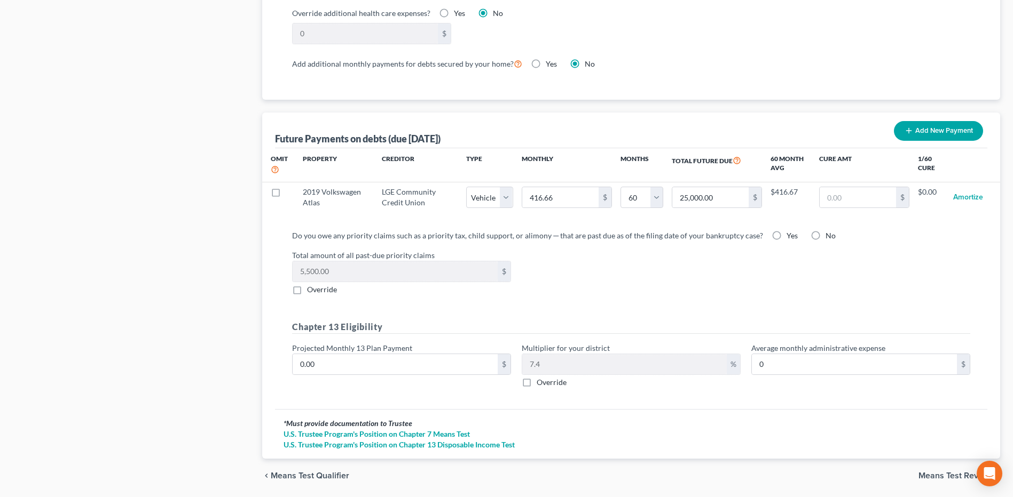
select select "60"
select select "1"
select select "60"
click at [786, 231] on label "Yes" at bounding box center [791, 236] width 11 height 11
click at [791, 231] on input "Yes" at bounding box center [794, 234] width 7 height 7
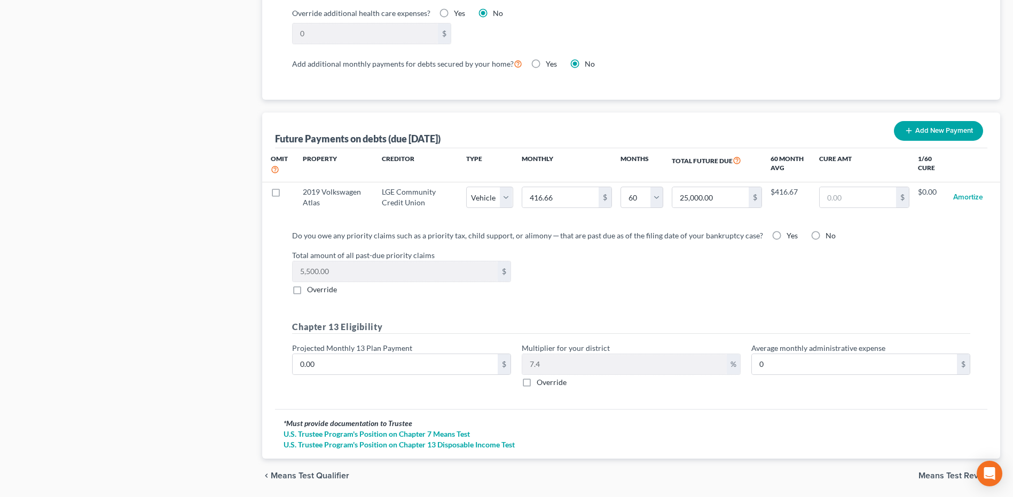
radio input "true"
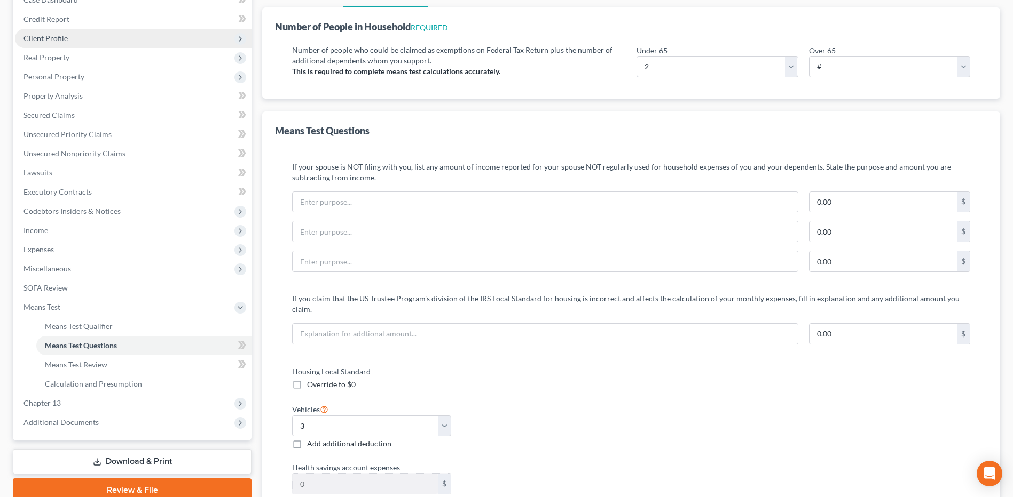
scroll to position [0, 0]
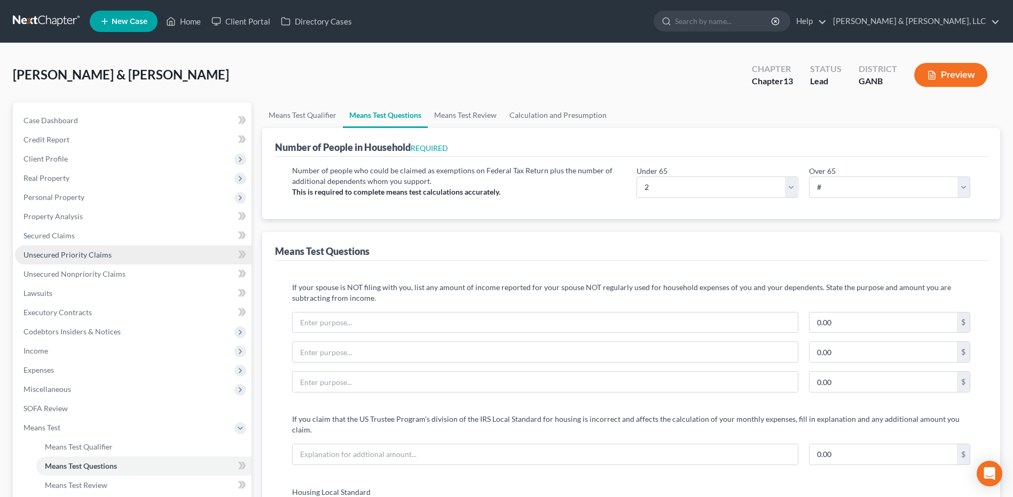
click at [88, 250] on span "Unsecured Priority Claims" at bounding box center [67, 254] width 88 height 9
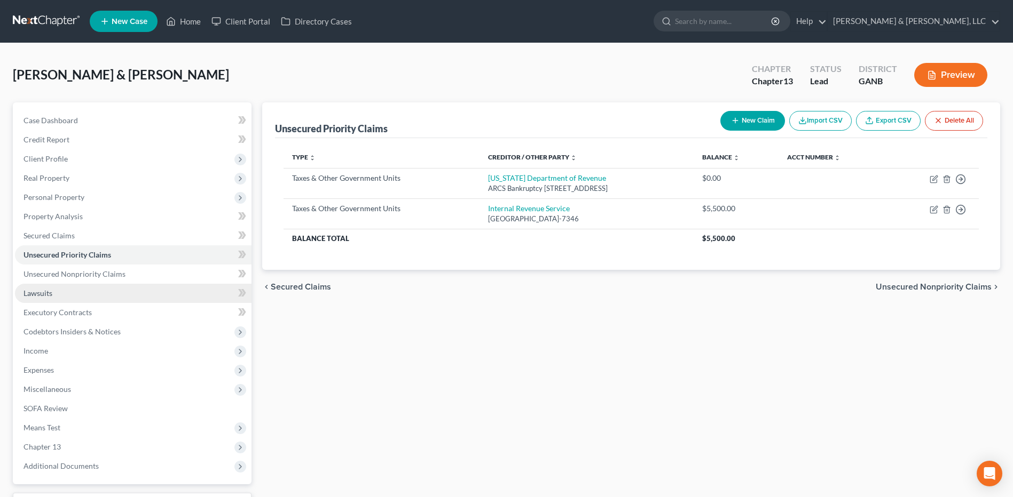
scroll to position [89, 0]
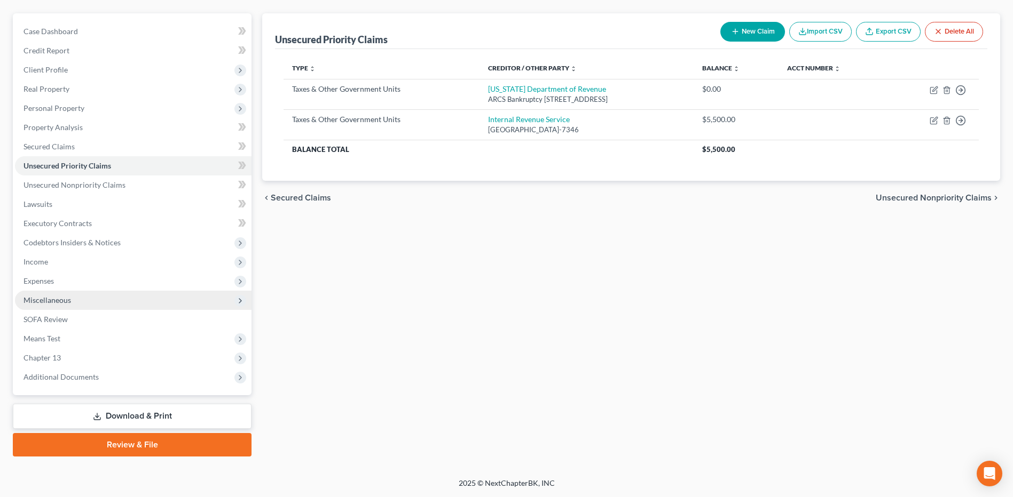
click at [69, 307] on span "Miscellaneous" at bounding box center [133, 300] width 236 height 19
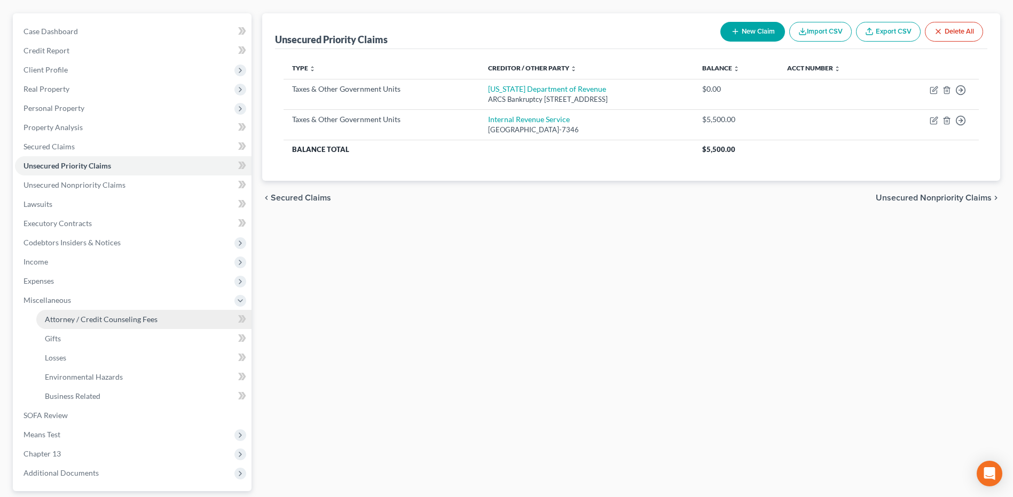
click at [72, 312] on link "Attorney / Credit Counseling Fees" at bounding box center [143, 319] width 215 height 19
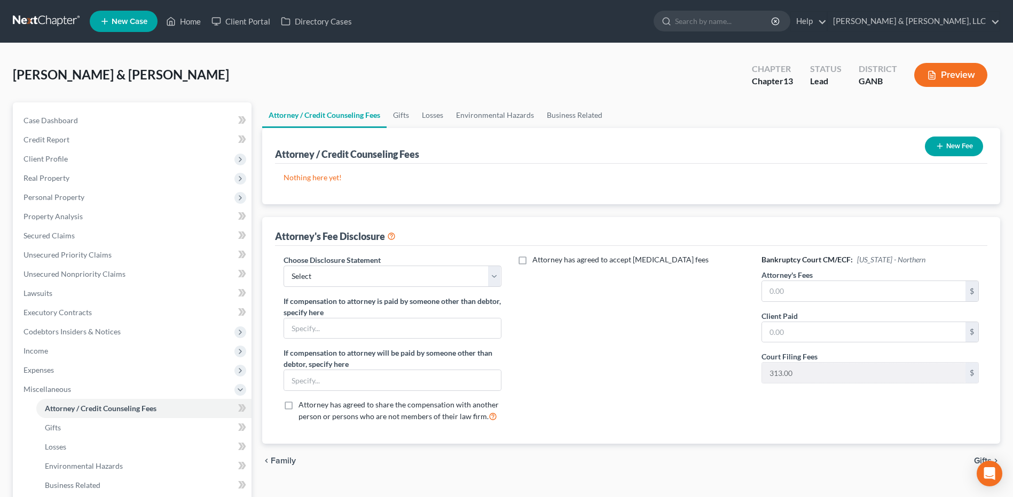
click at [438, 288] on div "Choose Disclosure Statement Select CUSTOM 13 BUSINESS 13 7 Disclosure 13 Disclo…" at bounding box center [392, 343] width 239 height 177
click at [434, 283] on select "Select CUSTOM 13 BUSINESS 13 7 Disclosure 13 Disclosure" at bounding box center [391, 276] width 217 height 21
select select "3"
click at [283, 266] on select "Select CUSTOM 13 BUSINESS 13 7 Disclosure 13 Disclosure" at bounding box center [391, 276] width 217 height 21
click at [806, 294] on input "text" at bounding box center [863, 291] width 203 height 20
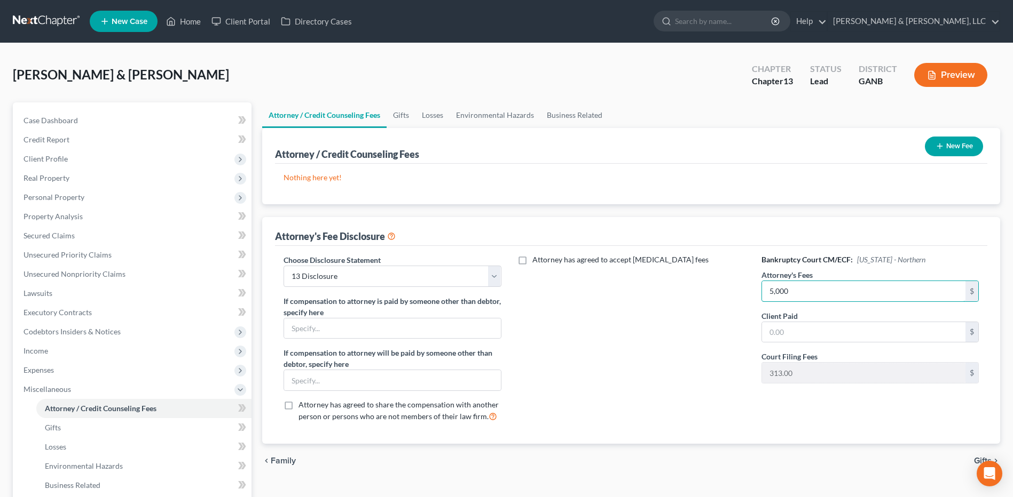
type input "5,000"
click at [715, 203] on div "Nothing here yet! Attorney / Credit Counselor Fees" at bounding box center [631, 184] width 712 height 41
click at [936, 149] on icon "button" at bounding box center [939, 146] width 9 height 9
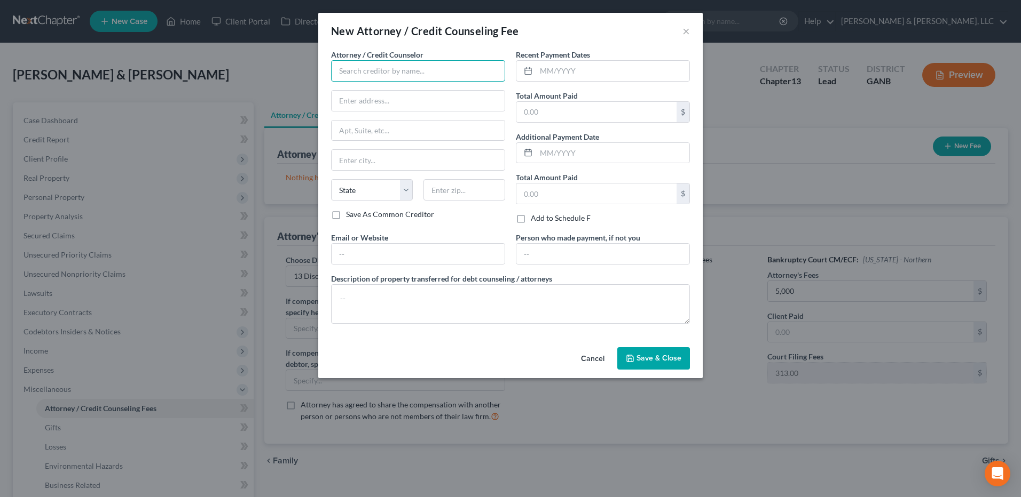
click at [397, 68] on input "text" at bounding box center [418, 70] width 174 height 21
type input "CC Advising"
click at [571, 70] on input "text" at bounding box center [612, 71] width 153 height 20
type input "10/2025"
drag, startPoint x: 538, startPoint y: 116, endPoint x: 508, endPoint y: 116, distance: 30.4
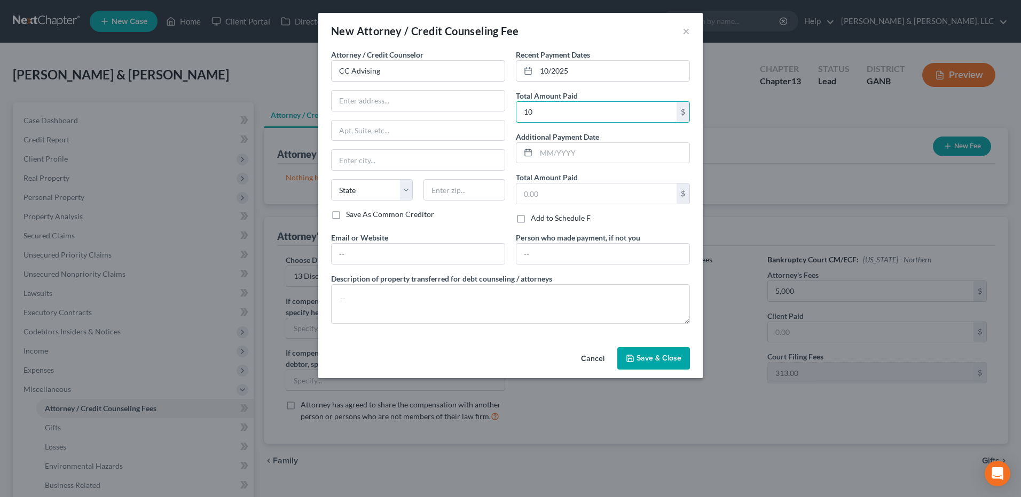
click at [508, 116] on div "Attorney / Credit Counselor * CC Advising State AL AK AR AZ CA CO CT DE DC FL G…" at bounding box center [510, 190] width 369 height 283
type input "20"
click at [484, 301] on textarea at bounding box center [510, 303] width 359 height 39
type textarea "$20"
click at [656, 352] on button "Save & Close" at bounding box center [653, 358] width 73 height 22
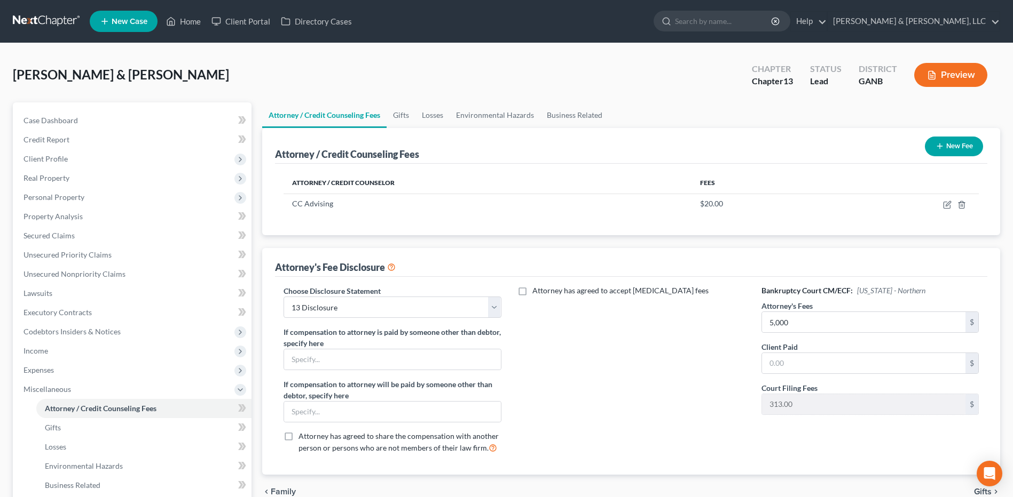
click at [947, 155] on button "New Fee" at bounding box center [953, 147] width 58 height 20
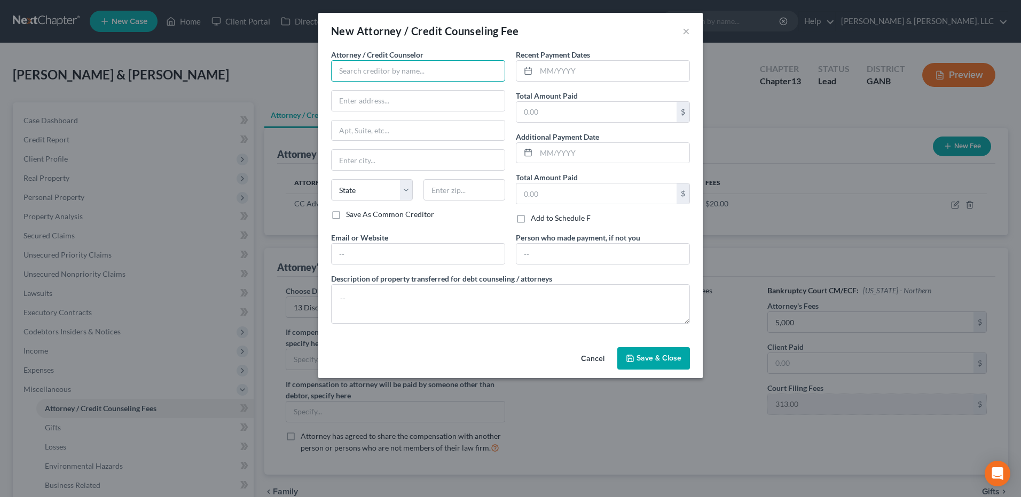
click at [352, 68] on input "text" at bounding box center [418, 70] width 174 height 21
type input "Hurtt & Johnson LLC"
click at [598, 76] on input "text" at bounding box center [612, 71] width 153 height 20
type input "10/2025"
click at [569, 115] on input "text" at bounding box center [596, 112] width 160 height 20
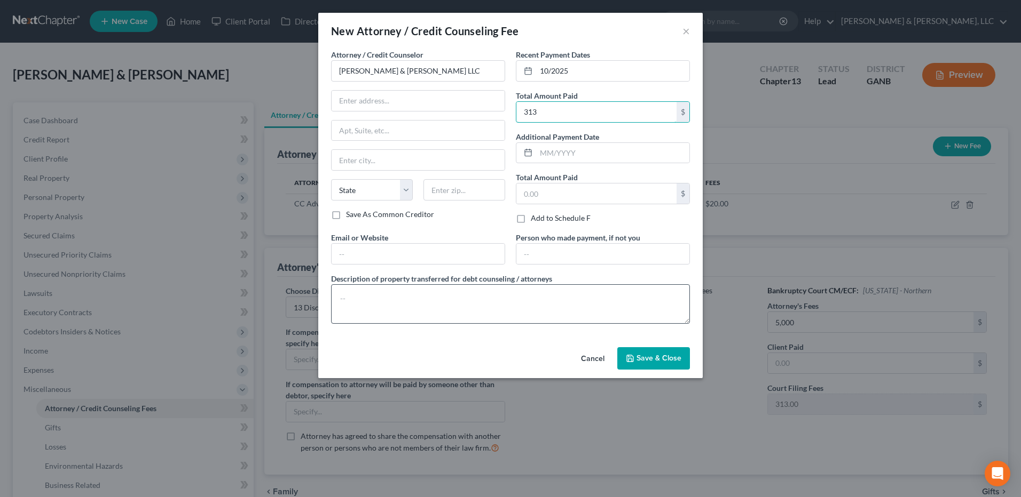
type input "313"
click at [448, 301] on textarea at bounding box center [510, 303] width 359 height 39
type textarea "$313 court costs"
drag, startPoint x: 597, startPoint y: 79, endPoint x: 463, endPoint y: 65, distance: 135.2
click at [463, 65] on div "Attorney / Credit Counselor * Hurtt & Johnson LLC State AL AK AR AZ CA CO CT DE…" at bounding box center [510, 190] width 369 height 283
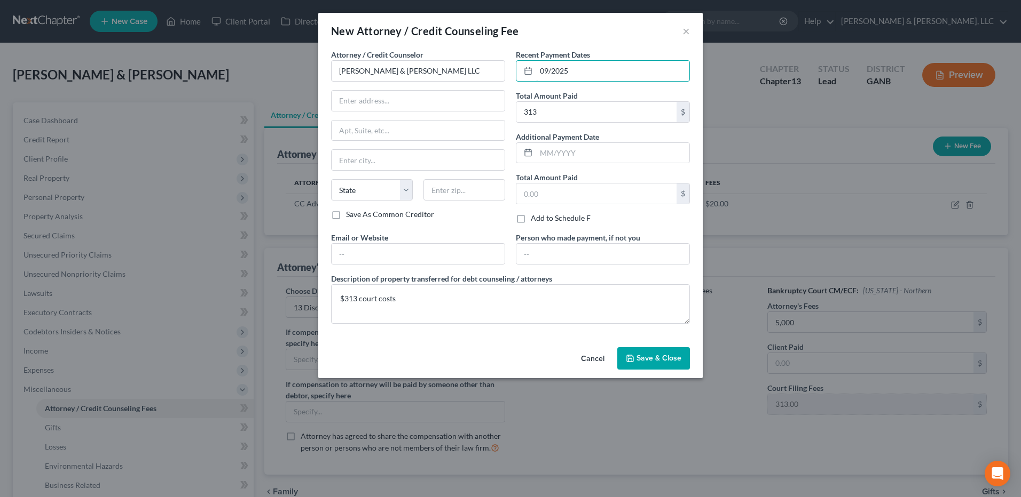
type input "09/2025"
click at [663, 365] on button "Save & Close" at bounding box center [653, 358] width 73 height 22
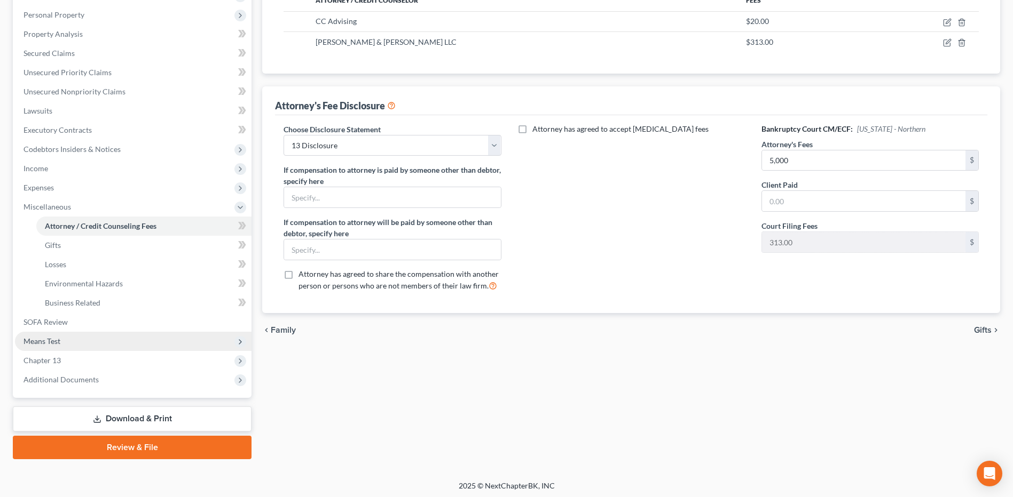
scroll to position [185, 0]
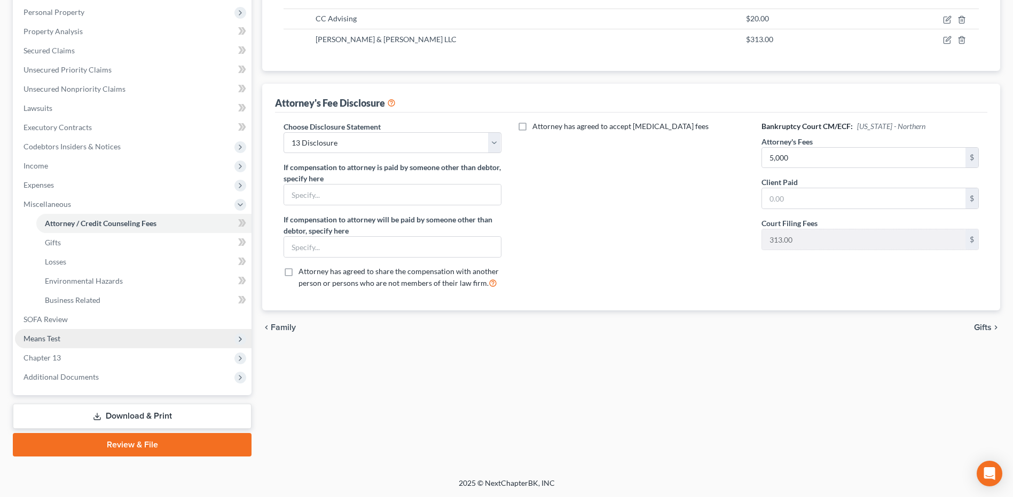
click at [98, 339] on span "Means Test" at bounding box center [133, 338] width 236 height 19
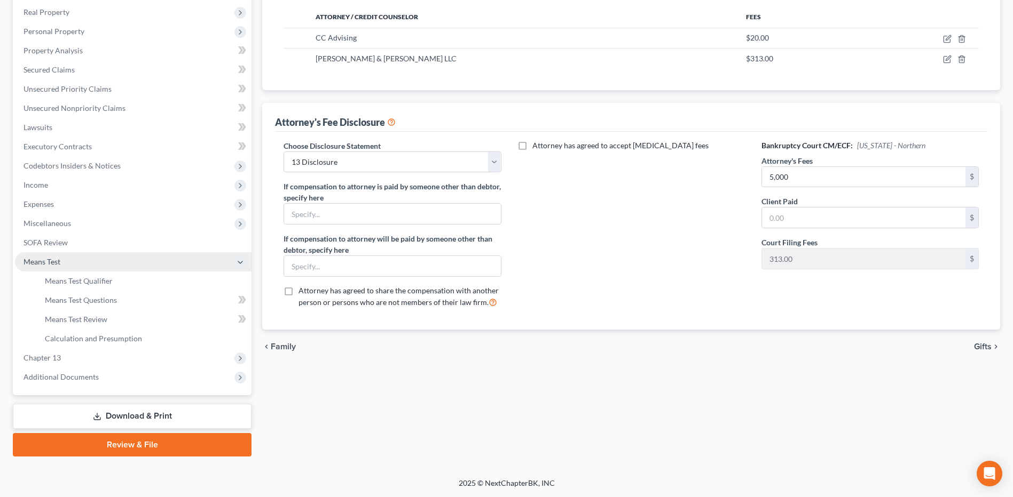
scroll to position [166, 0]
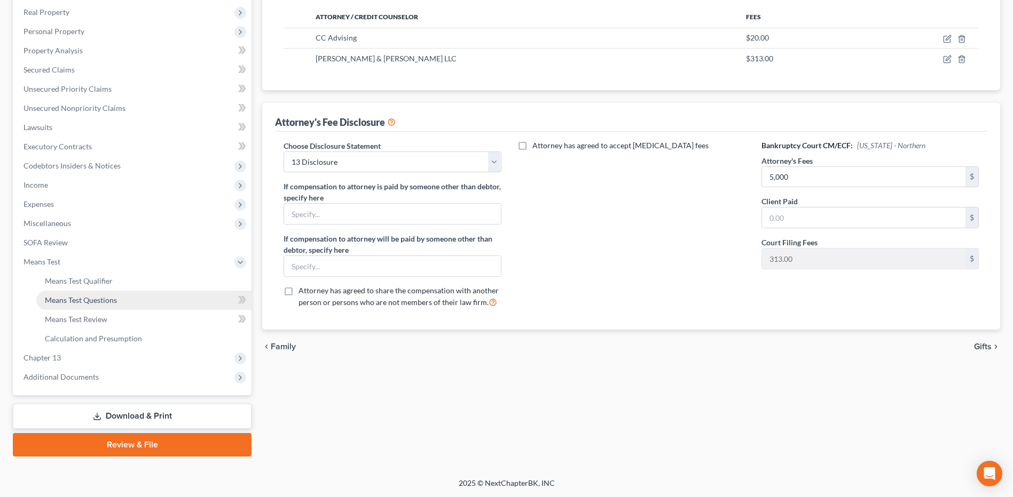
click at [107, 308] on link "Means Test Questions" at bounding box center [143, 300] width 215 height 19
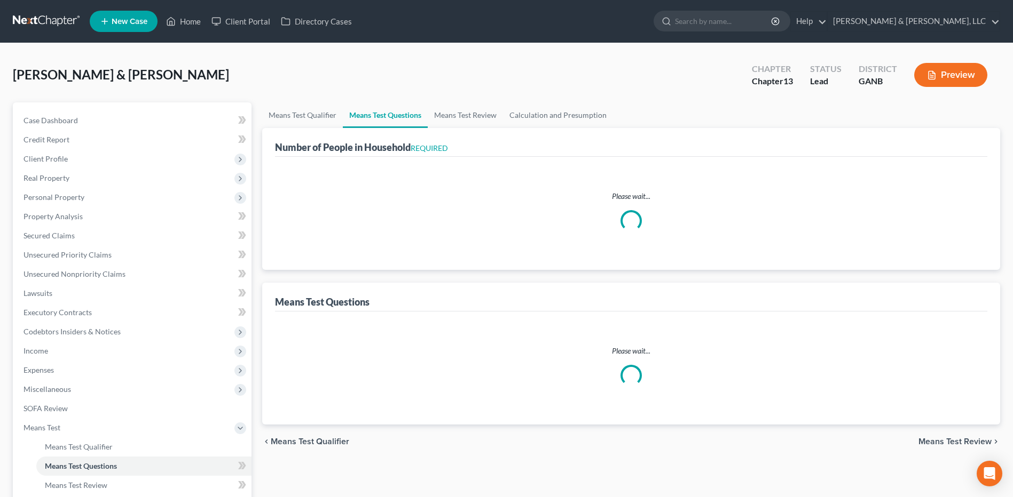
select select "1"
select select "60"
select select "3"
select select "2"
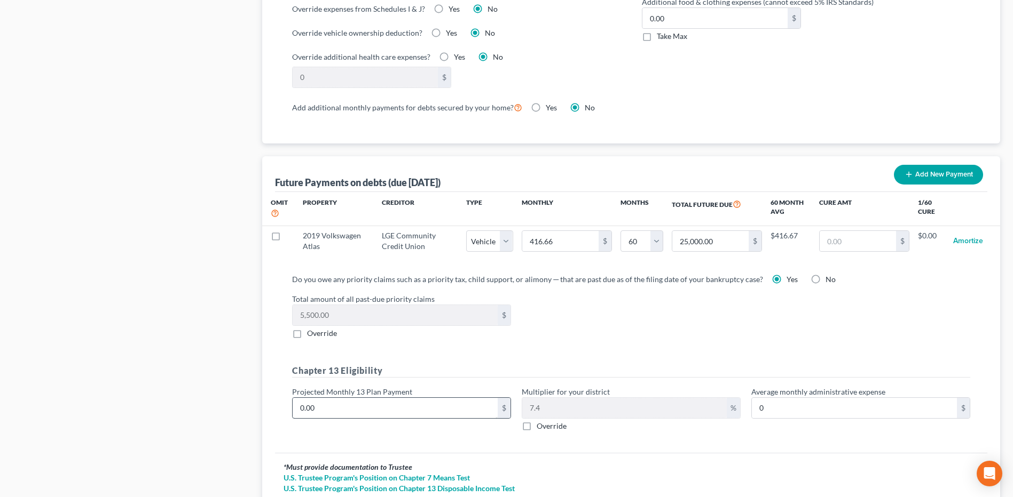
scroll to position [986, 0]
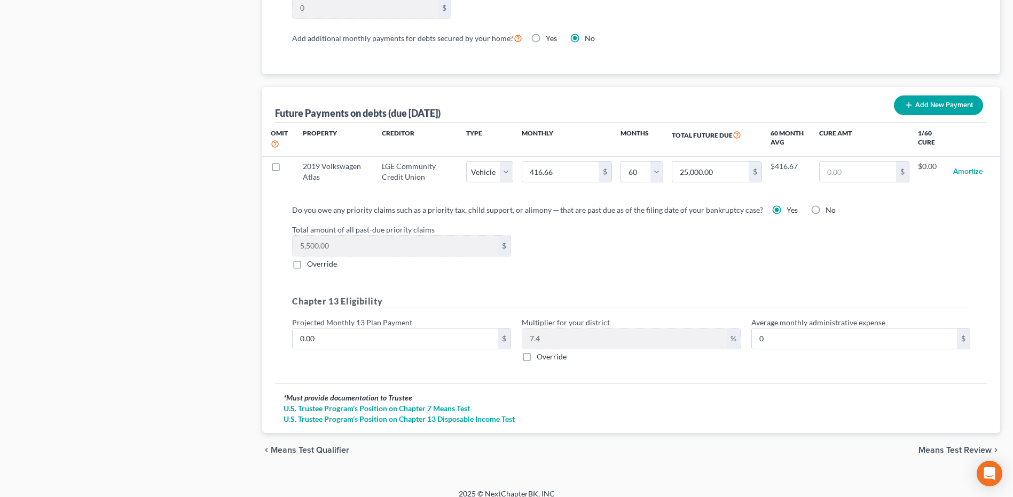
click at [307, 259] on label "Override" at bounding box center [322, 264] width 30 height 11
click at [311, 259] on input "Override" at bounding box center [314, 262] width 7 height 7
checkbox input "true"
click at [334, 236] on input "0.00" at bounding box center [395, 246] width 205 height 20
type input "10,500"
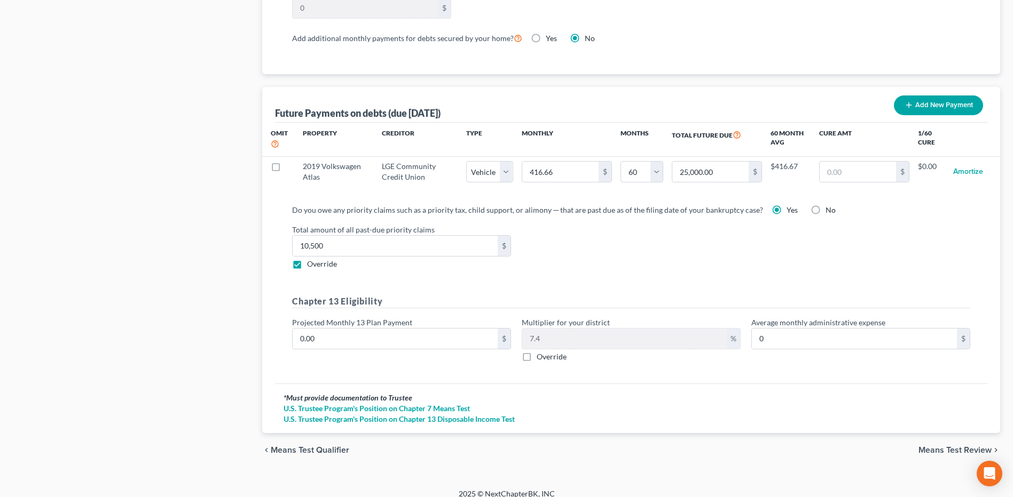
click at [623, 224] on label "Total amount of all past-due priority claims" at bounding box center [631, 229] width 689 height 11
click at [809, 452] on div "chevron_left Means Test Qualifier Means Test Review chevron_right" at bounding box center [631, 450] width 738 height 34
click at [339, 340] on div "Projected Monthly 13 Plan Payment 0.00 $" at bounding box center [402, 339] width 230 height 45
click at [328, 329] on input "0.00" at bounding box center [395, 339] width 205 height 20
type input "7"
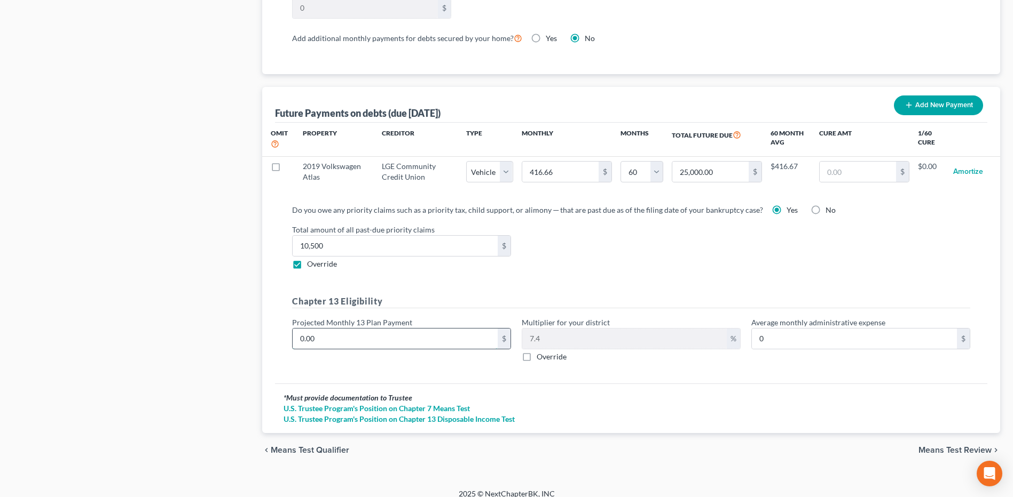
type input "0.51"
type input "77"
type input "5.69"
type input "775"
type input "57.35"
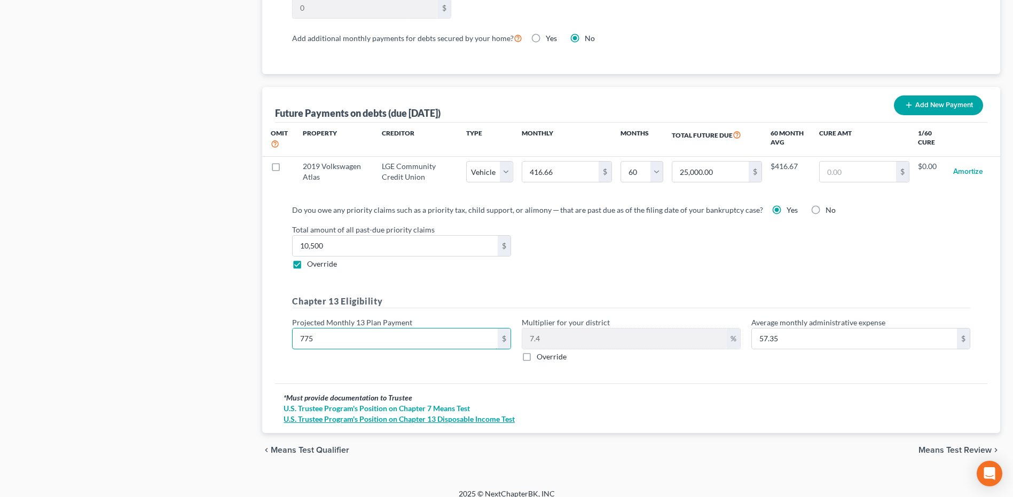
type input "775"
click at [674, 414] on link "U.S. Trustee Program's Position on Chapter 13 Disposable Income Test" at bounding box center [630, 419] width 695 height 11
click at [536, 352] on label "Override" at bounding box center [551, 357] width 30 height 11
click at [541, 352] on input "Override" at bounding box center [544, 355] width 7 height 7
checkbox input "true"
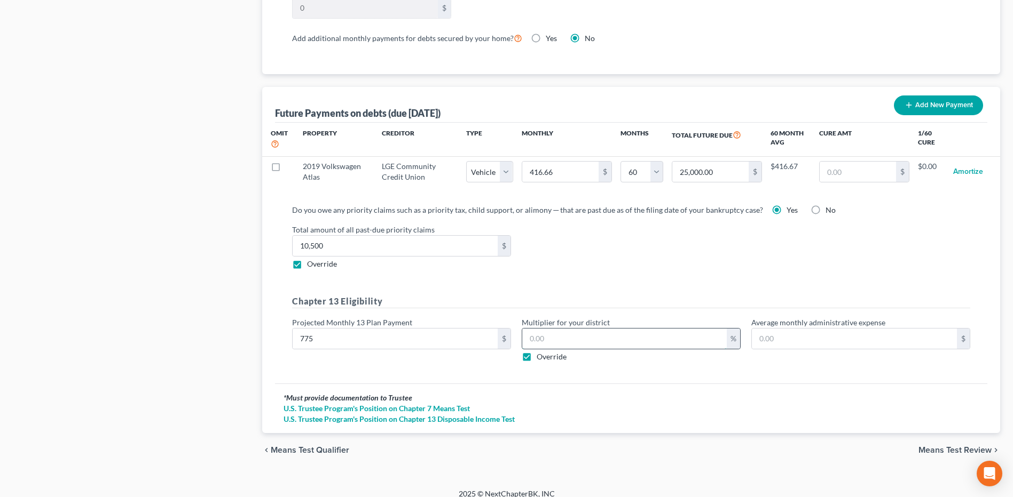
click at [550, 330] on input "text" at bounding box center [624, 339] width 204 height 20
type input "54.25"
type input "7."
type input "59.67"
type input "7.7"
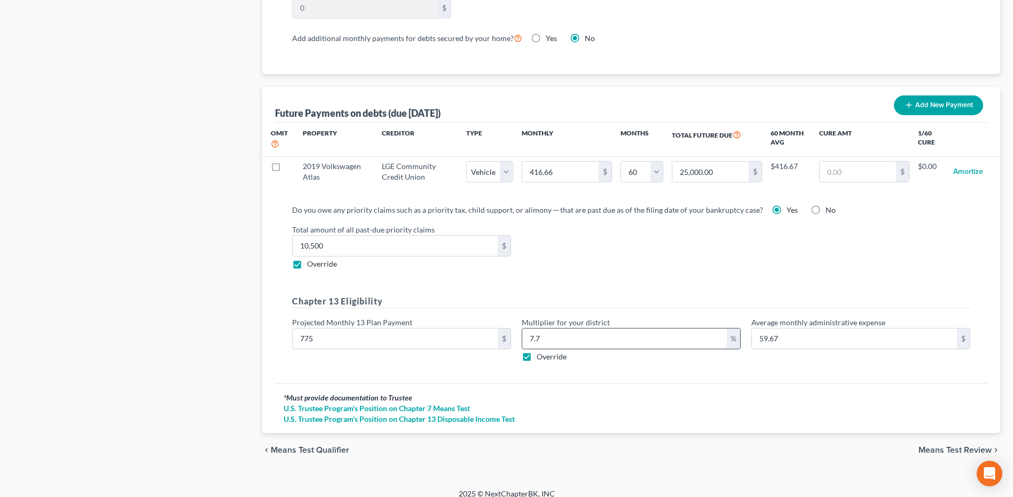
type input "60.06"
type input "7.75"
click at [705, 414] on link "U.S. Trustee Program's Position on Chapter 13 Disposable Income Test" at bounding box center [630, 419] width 695 height 11
click at [946, 446] on span "Means Test Review" at bounding box center [954, 450] width 73 height 9
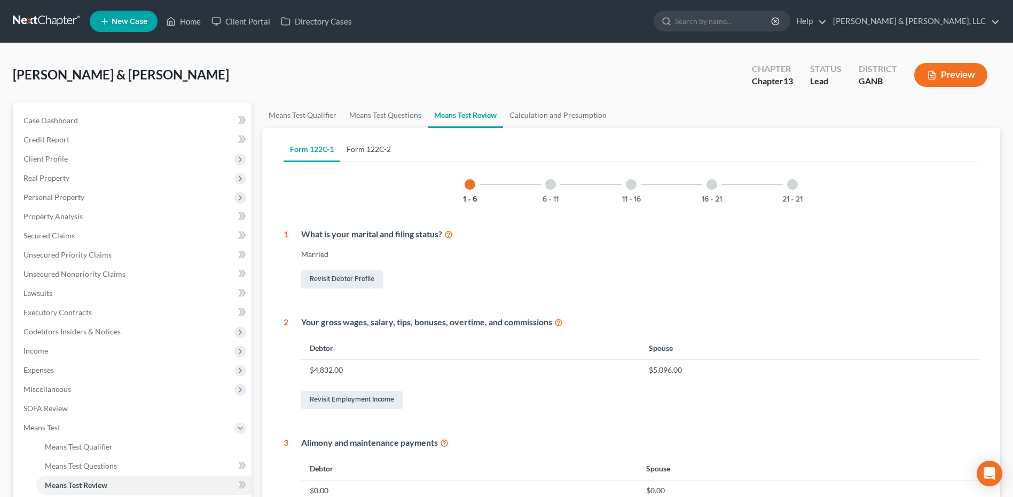
click at [375, 146] on link "Form 122C-2" at bounding box center [368, 150] width 57 height 26
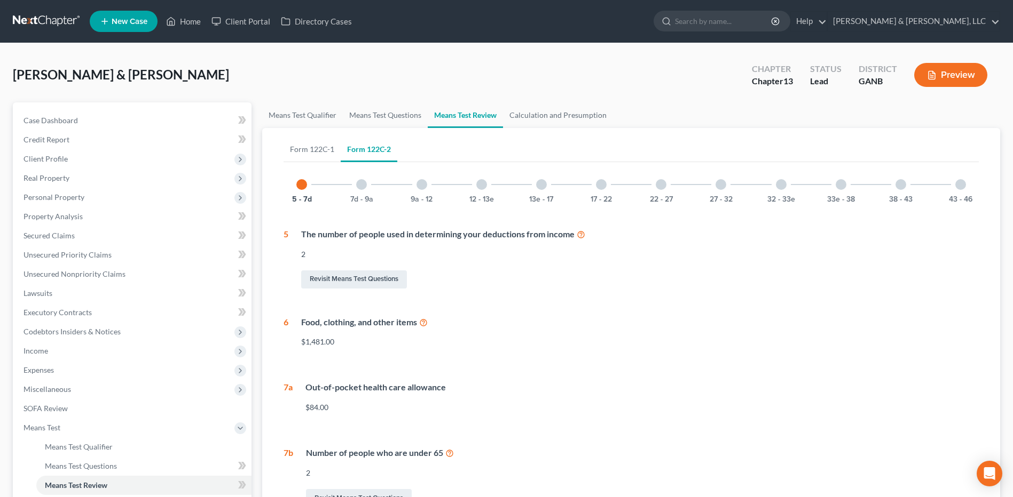
click at [892, 188] on div "38 - 43" at bounding box center [900, 185] width 36 height 36
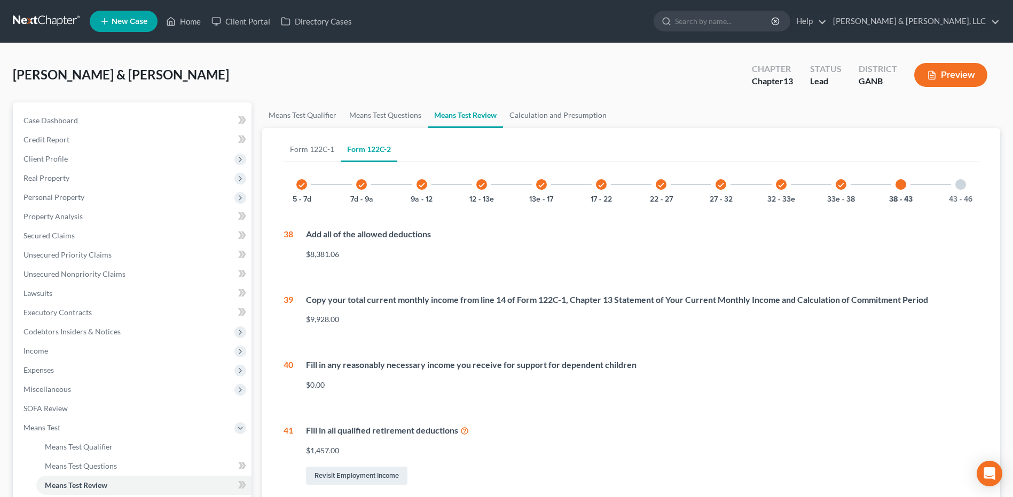
click at [979, 199] on div "Form 122C-1 Form 122C-2 1 - 6 6 - 11 11 - 16 16 - 21 21 - 21 1 What is your mar…" at bounding box center [631, 359] width 712 height 463
click at [968, 192] on div "43 - 46" at bounding box center [960, 185] width 36 height 36
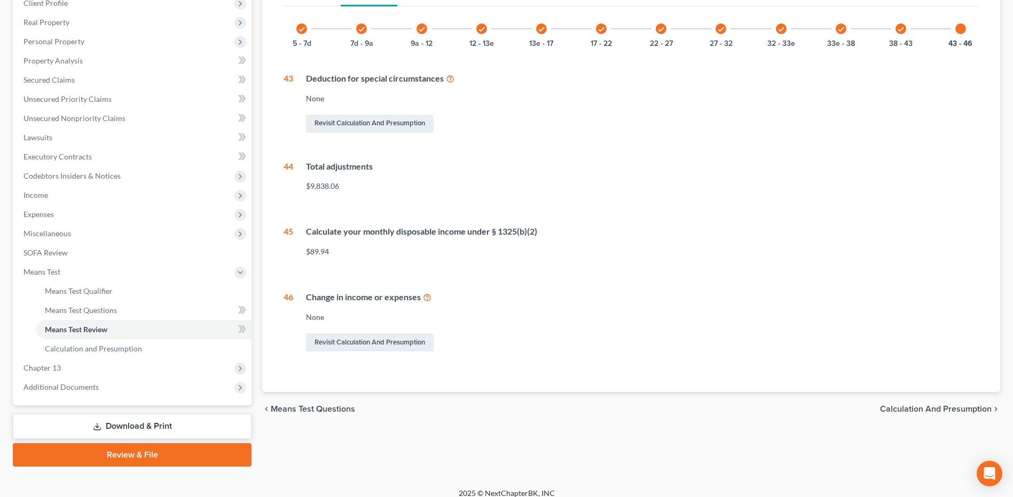
scroll to position [160, 0]
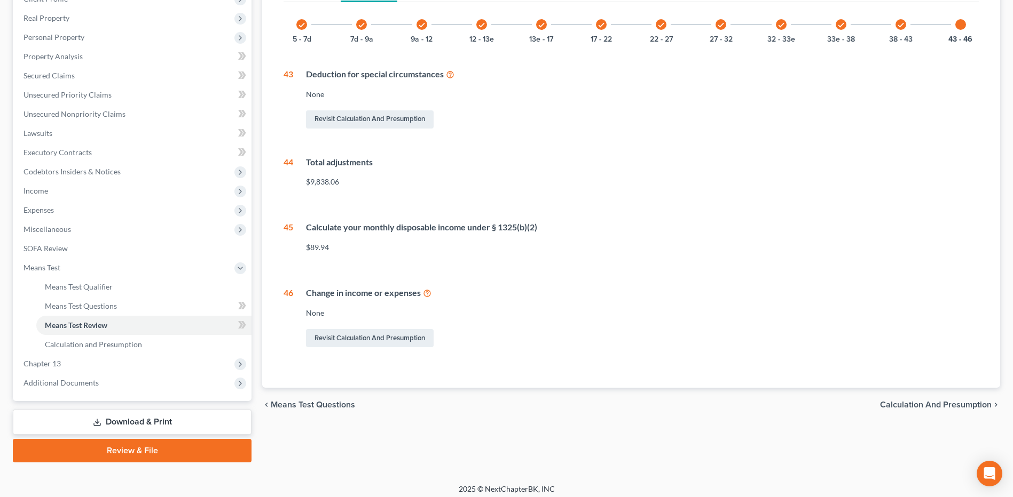
click at [734, 183] on div "$9,838.06" at bounding box center [642, 182] width 673 height 11
click at [120, 265] on span "Means Test" at bounding box center [133, 267] width 236 height 19
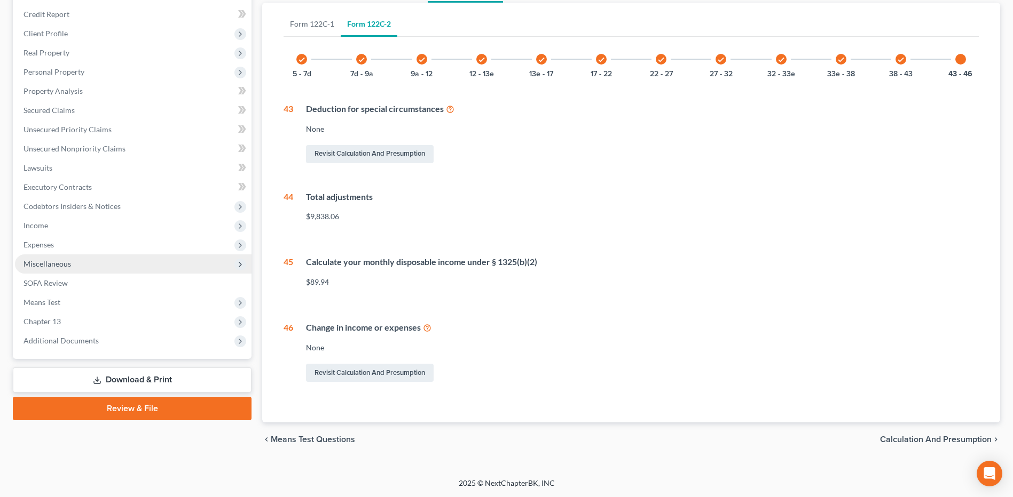
scroll to position [125, 0]
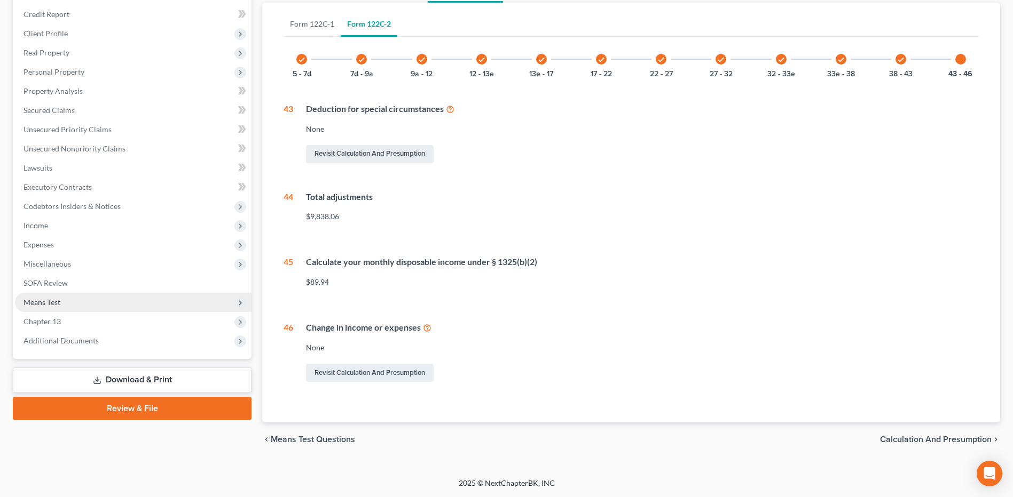
click at [90, 299] on span "Means Test" at bounding box center [133, 302] width 236 height 19
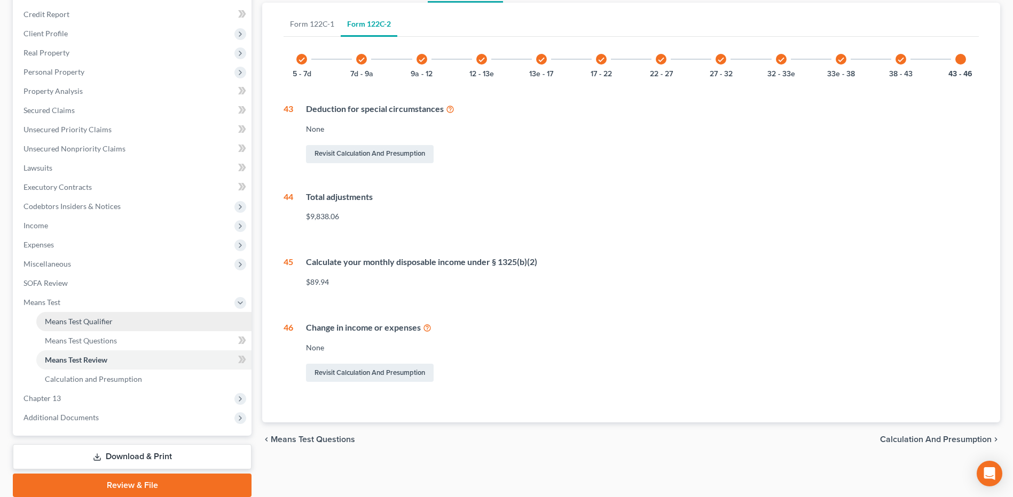
scroll to position [160, 0]
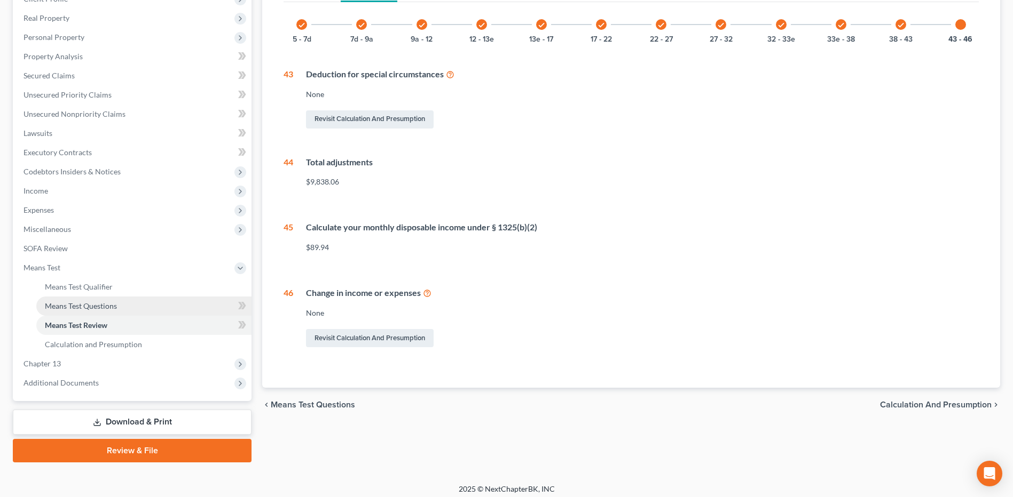
click at [97, 305] on span "Means Test Questions" at bounding box center [81, 306] width 72 height 9
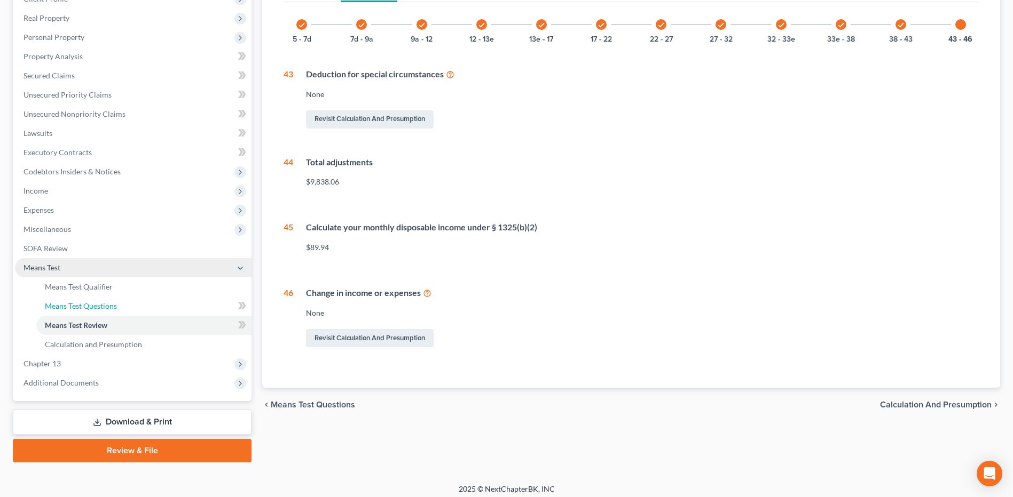
select select "2"
select select "3"
select select "1"
select select "60"
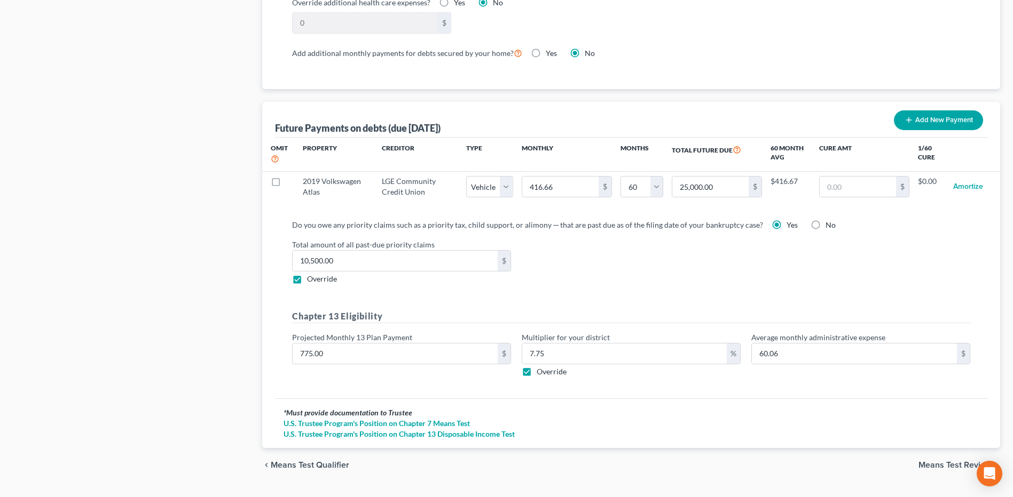
scroll to position [986, 0]
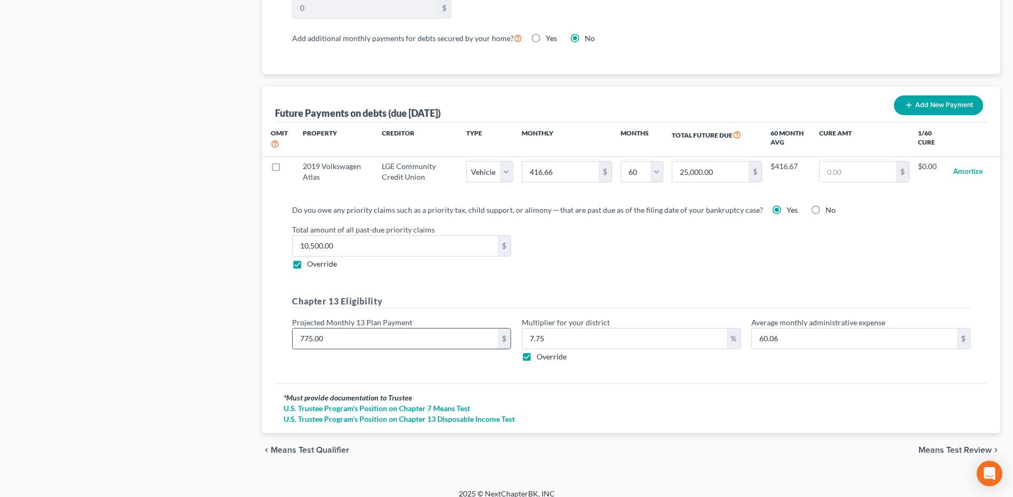
click at [418, 331] on input "775.00" at bounding box center [395, 339] width 205 height 20
type input "8"
type input "0.62"
type input "86"
type input "6.66"
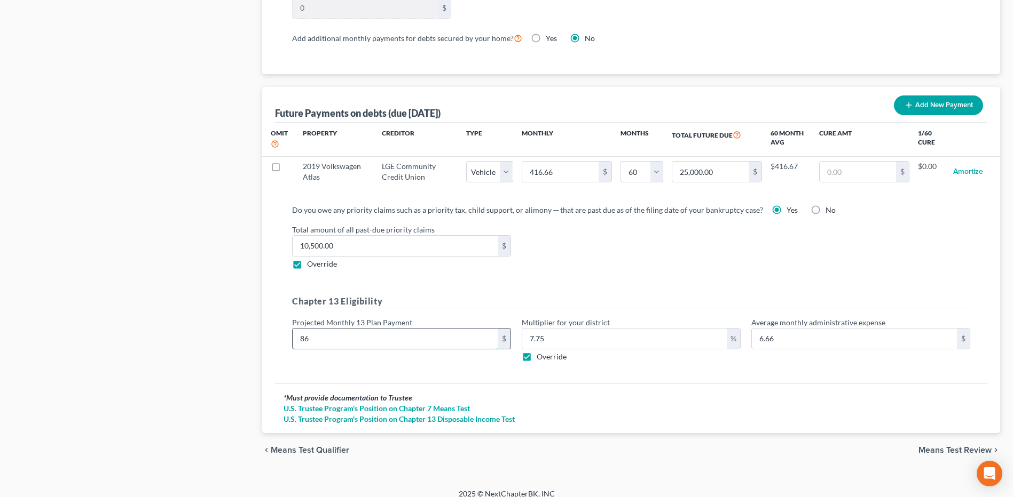
type input "860"
type input "66.65"
type input "860"
click at [639, 275] on div "Do you owe any priority claims such as a priority tax, child support, or alimon…" at bounding box center [630, 287] width 695 height 167
click at [955, 446] on span "Means Test Review" at bounding box center [954, 450] width 73 height 9
